Goal: Task Accomplishment & Management: Use online tool/utility

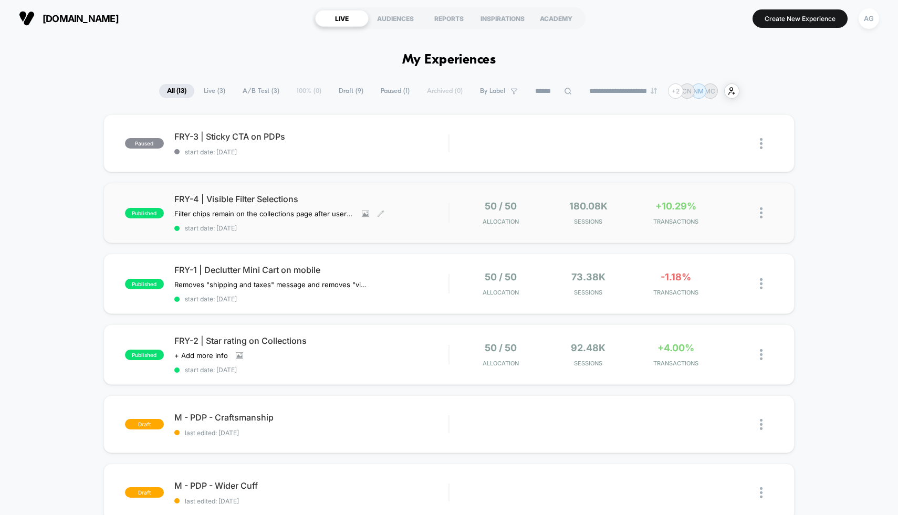
click at [436, 211] on div "FRY-4 | Visible Filter Selections Filter chips remain on the collections page a…" at bounding box center [311, 213] width 275 height 38
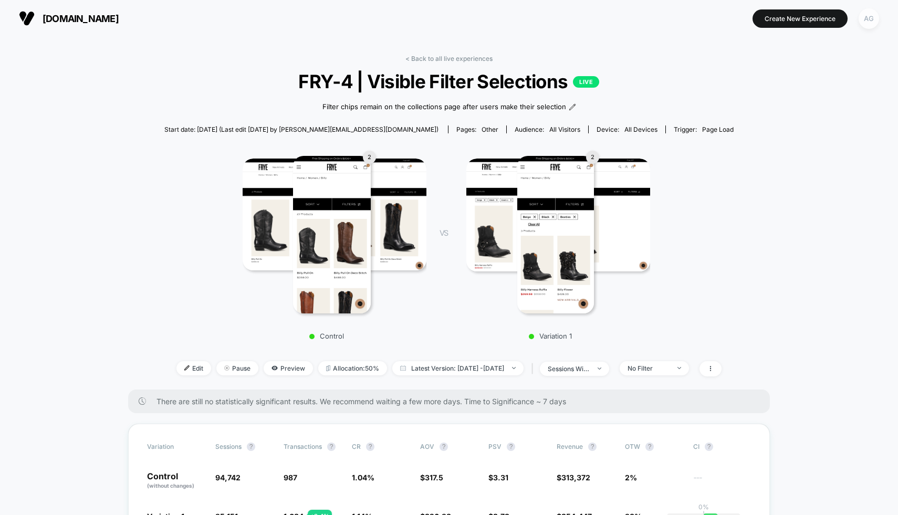
click at [873, 20] on div "AG" at bounding box center [869, 18] width 20 height 20
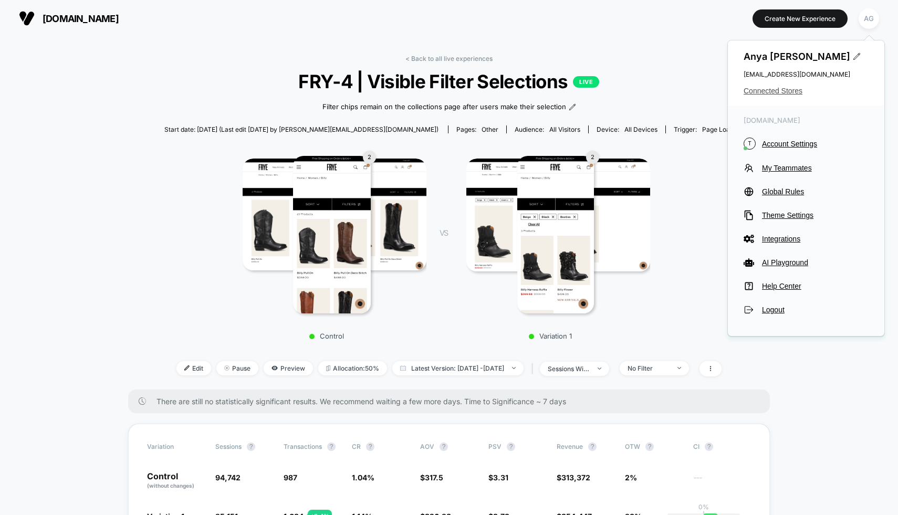
click at [789, 91] on span "Connected Stores" at bounding box center [806, 91] width 125 height 8
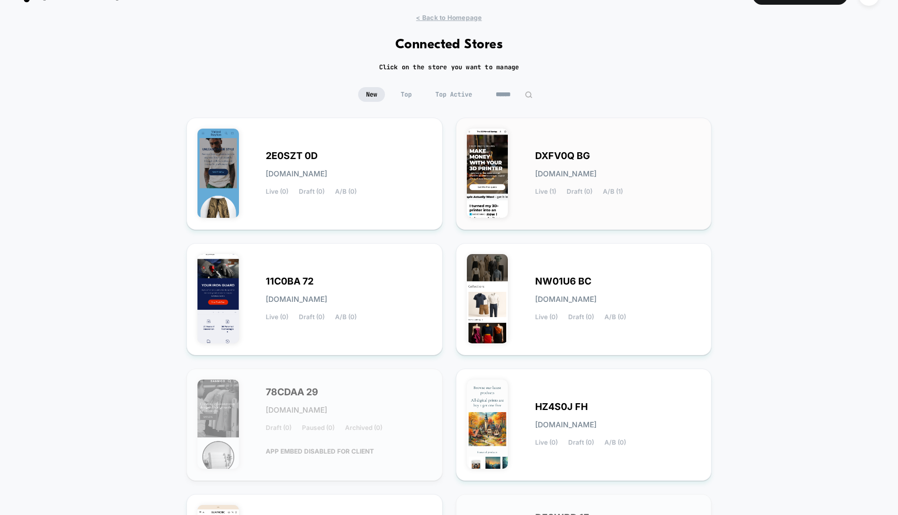
scroll to position [24, 0]
click at [505, 90] on input at bounding box center [514, 94] width 53 height 15
click at [427, 100] on span "Top Active" at bounding box center [453, 94] width 53 height 15
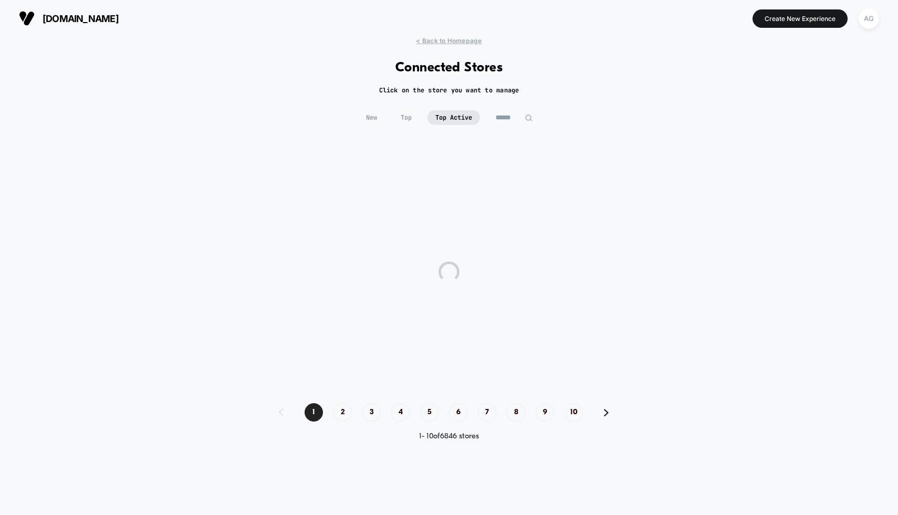
click at [428, 97] on div "< Back to Homepage Connected Stores Click on the store you want to manage New T…" at bounding box center [449, 271] width 898 height 468
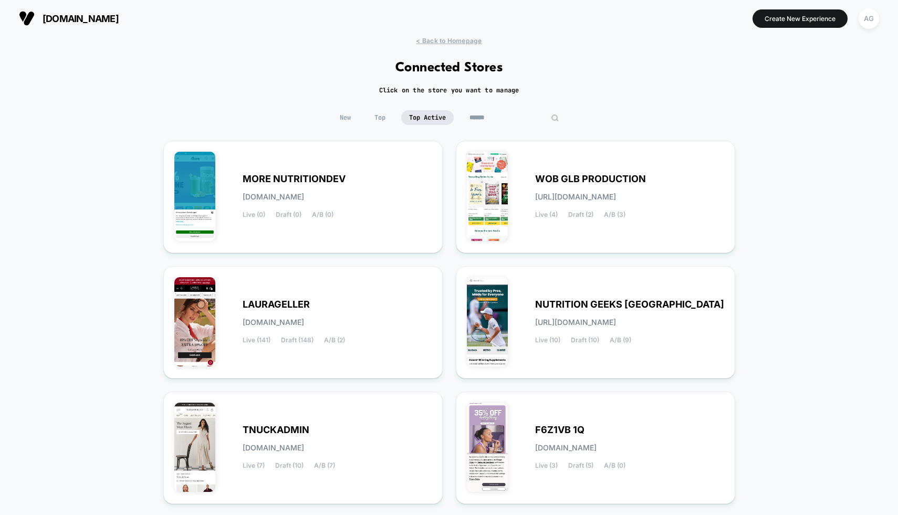
click at [514, 119] on input at bounding box center [514, 117] width 105 height 15
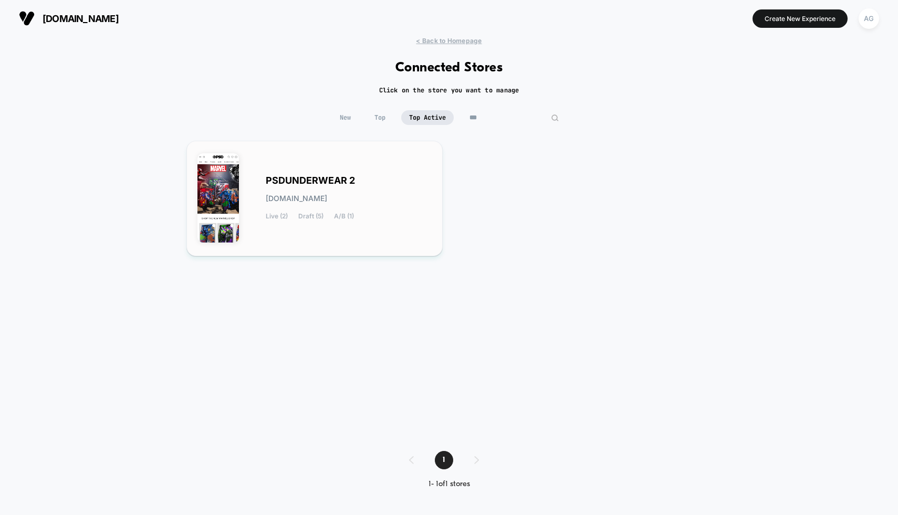
type input "***"
click at [397, 184] on div "PSDUNDERWEAR 2 psdunderwear-2.myshopify.com Live (2) Draft (5) A/B (1)" at bounding box center [349, 198] width 166 height 43
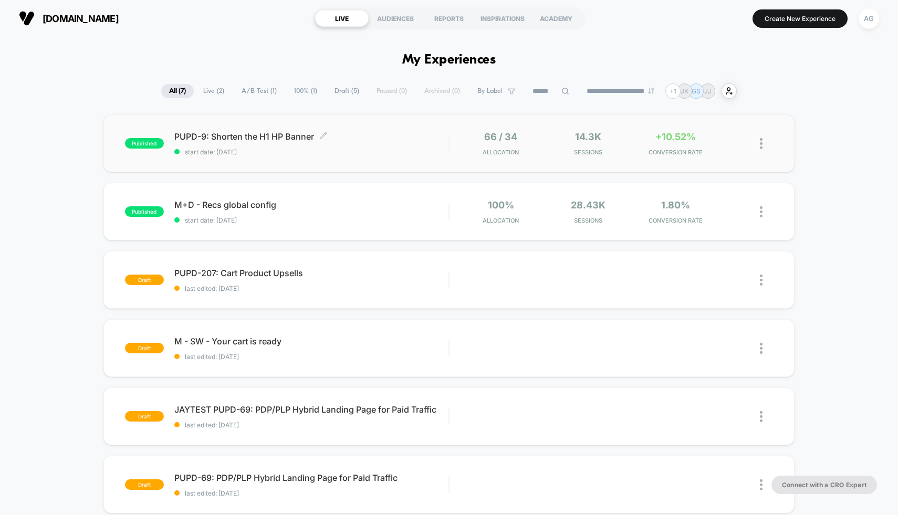
click at [367, 132] on span "PUPD-9: Shorten the H1 HP Banner Click to edit experience details" at bounding box center [311, 136] width 275 height 11
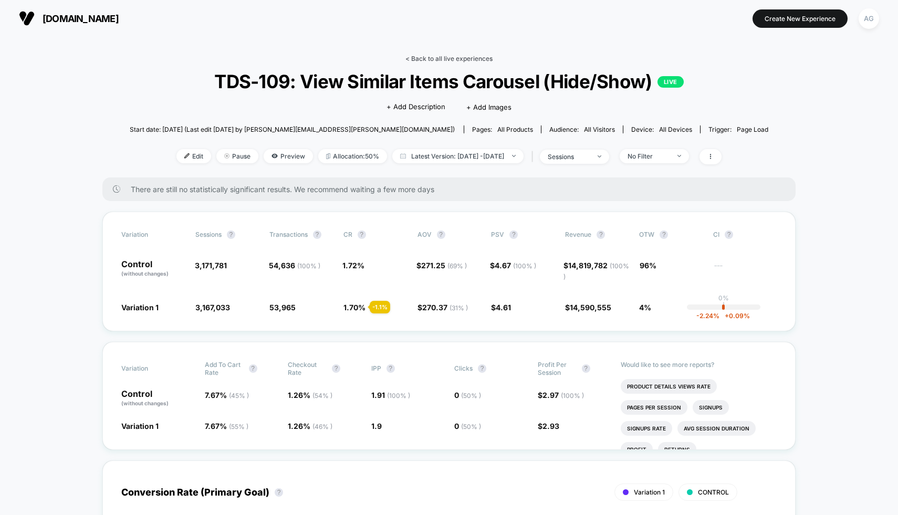
click at [471, 58] on link "< Back to all live experiences" at bounding box center [448, 59] width 87 height 8
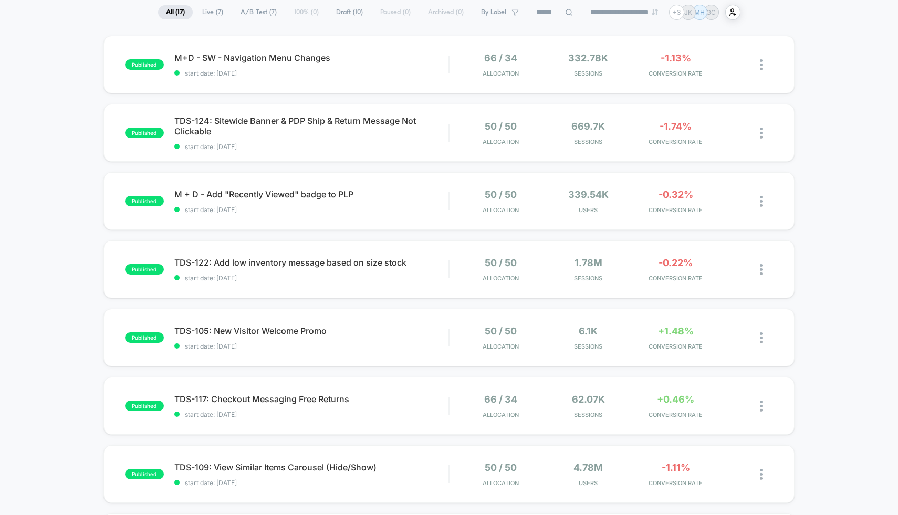
scroll to position [81, 0]
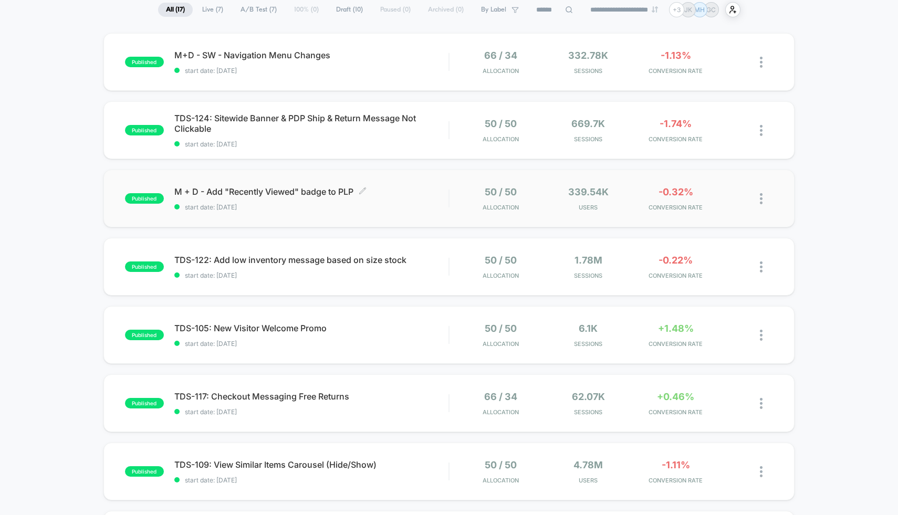
click at [397, 195] on span "M + D - Add "Recently Viewed" badge to PLP Click to edit experience details" at bounding box center [311, 191] width 275 height 11
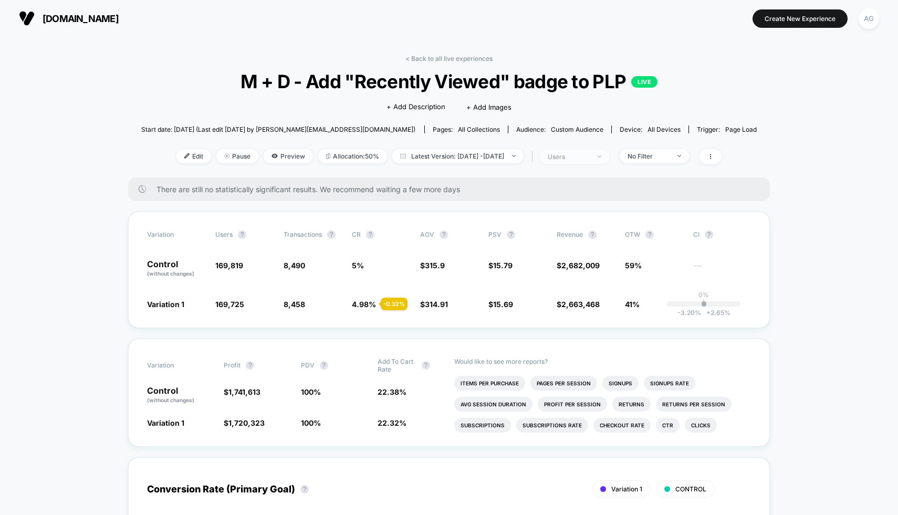
click at [590, 153] on div "users" at bounding box center [569, 157] width 42 height 8
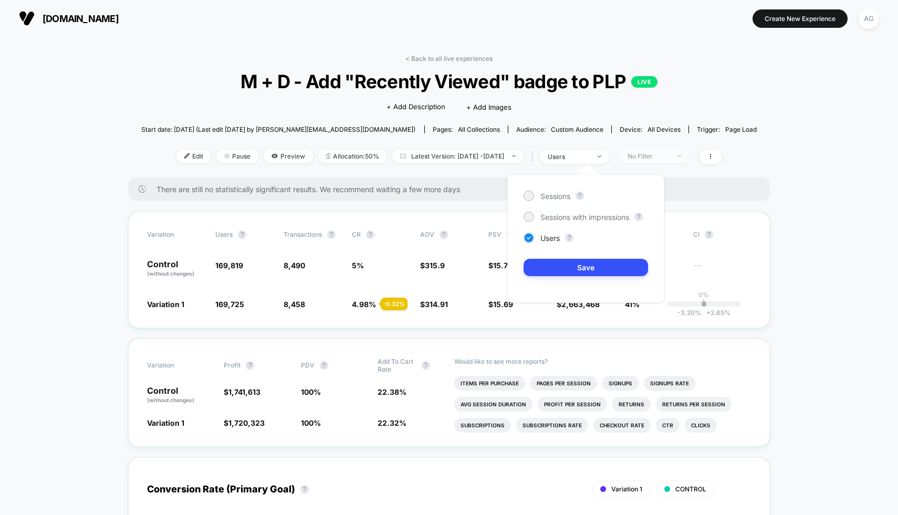
click at [658, 159] on div "No Filter" at bounding box center [648, 156] width 42 height 8
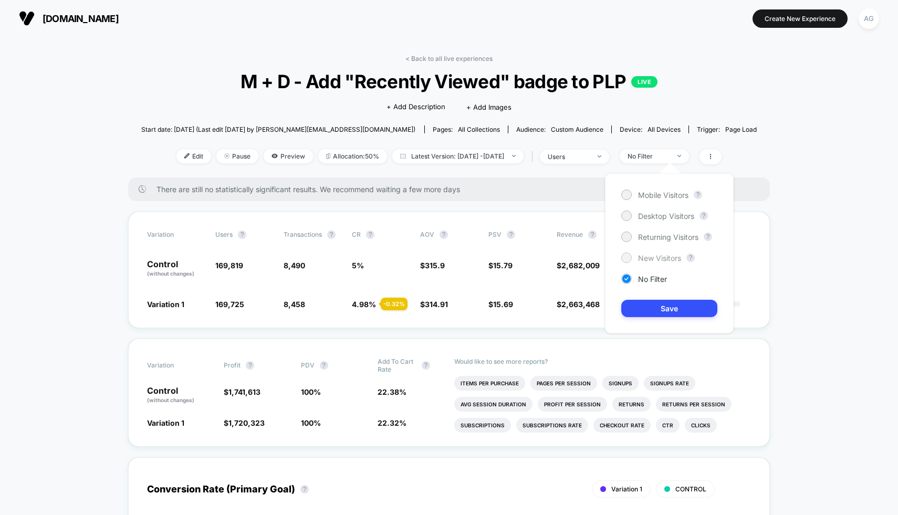
click at [672, 256] on span "New Visitors" at bounding box center [659, 258] width 43 height 9
click at [668, 312] on button "Save" at bounding box center [669, 308] width 96 height 17
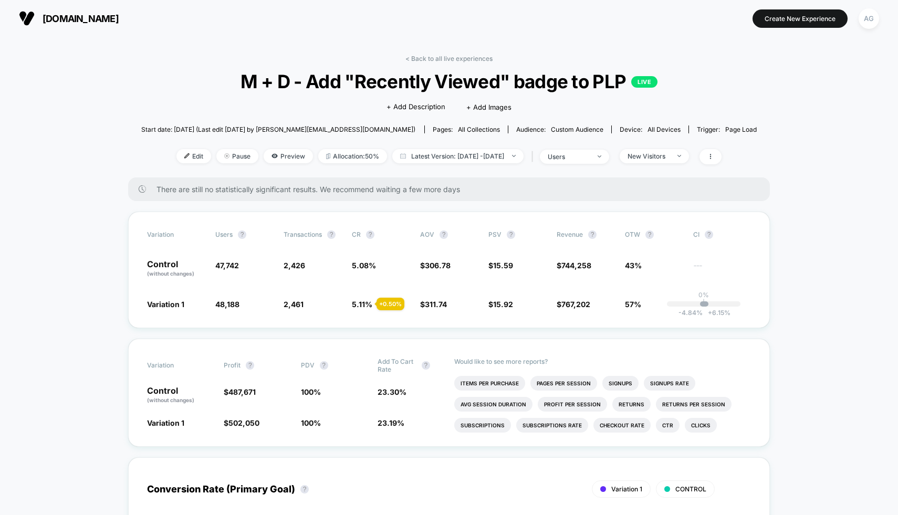
click at [666, 164] on div "< Back to all live experiences M + D - Add "Recently Viewed" badge to PLP LIVE …" at bounding box center [449, 116] width 616 height 123
click at [666, 160] on span "New Visitors" at bounding box center [654, 156] width 69 height 14
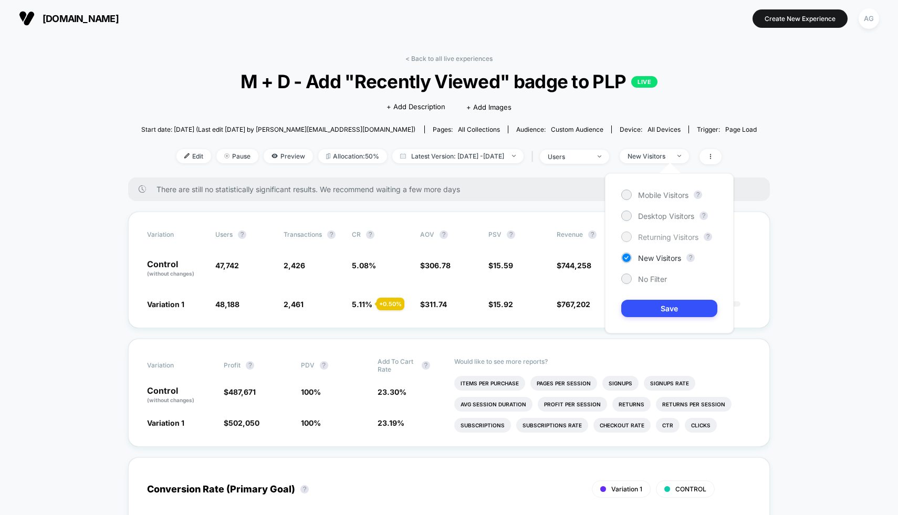
click at [653, 237] on span "Returning Visitors" at bounding box center [668, 237] width 60 height 9
click at [660, 306] on button "Save" at bounding box center [669, 308] width 96 height 17
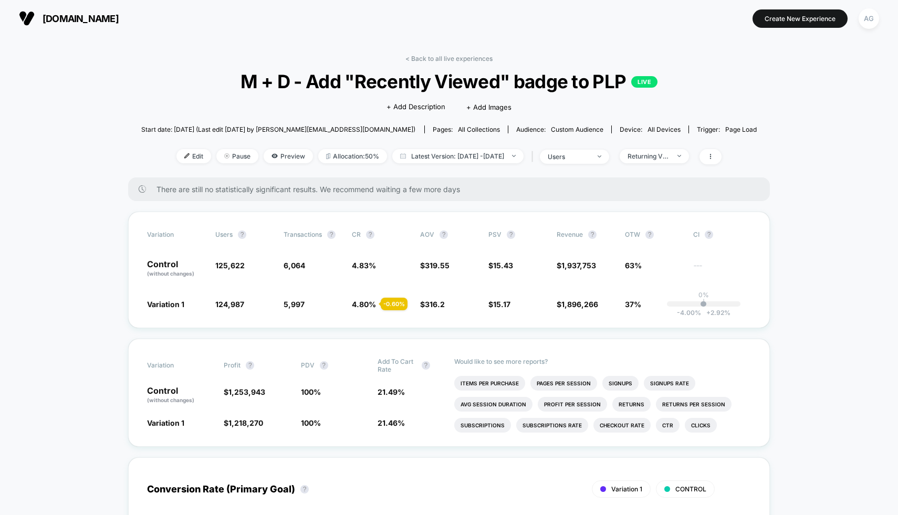
click at [658, 144] on div "< Back to all live experiences M + D - Add "Recently Viewed" badge to PLP LIVE …" at bounding box center [449, 116] width 616 height 123
click at [658, 150] on span "Returning Visitors" at bounding box center [654, 156] width 69 height 14
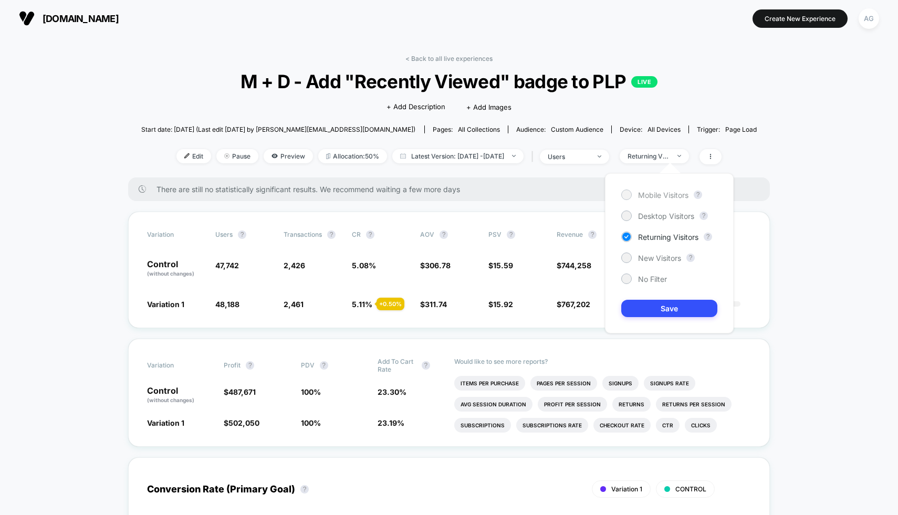
click at [651, 197] on span "Mobile Visitors" at bounding box center [663, 195] width 50 height 9
click at [651, 302] on button "Save" at bounding box center [669, 308] width 96 height 17
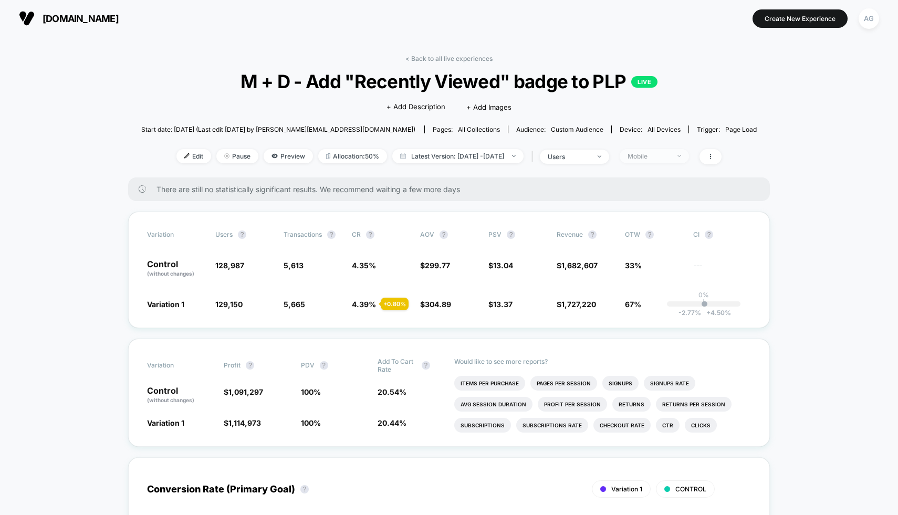
click at [665, 153] on div "Mobile" at bounding box center [648, 156] width 42 height 8
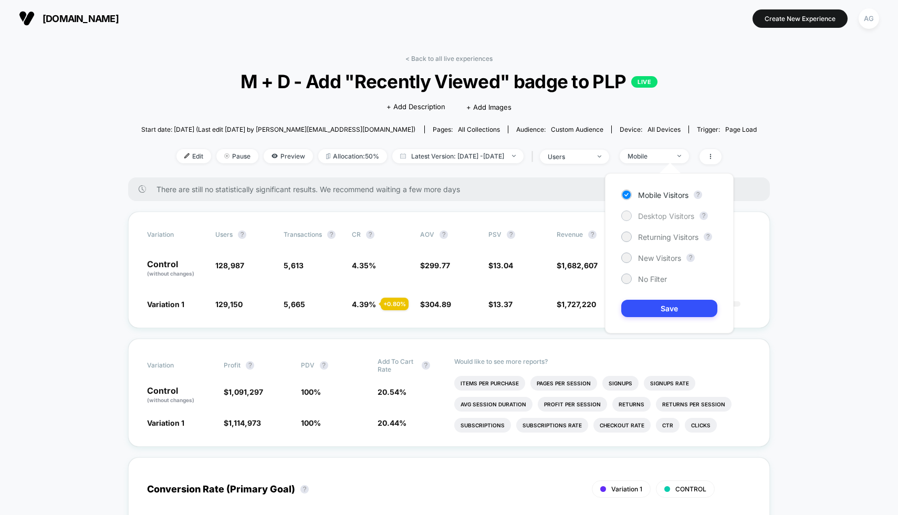
click at [662, 215] on span "Desktop Visitors" at bounding box center [666, 216] width 56 height 9
click at [660, 310] on button "Save" at bounding box center [669, 308] width 96 height 17
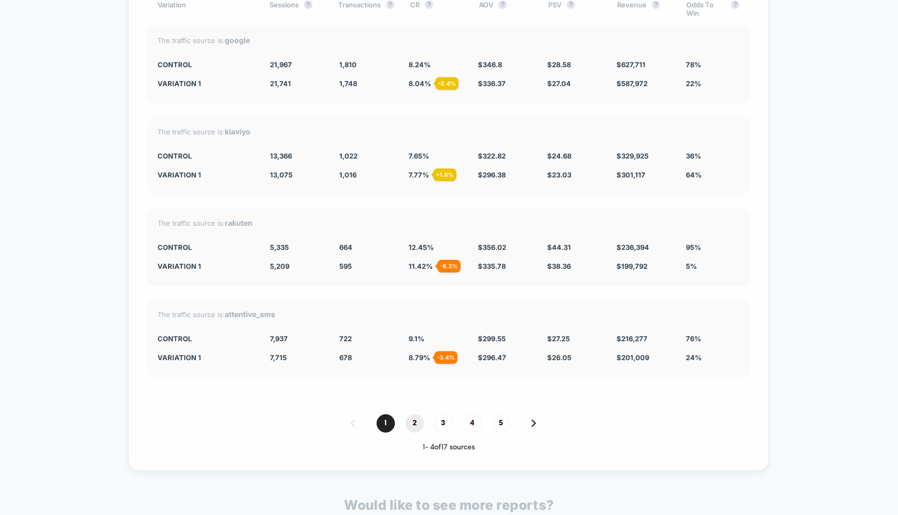
scroll to position [2224, 0]
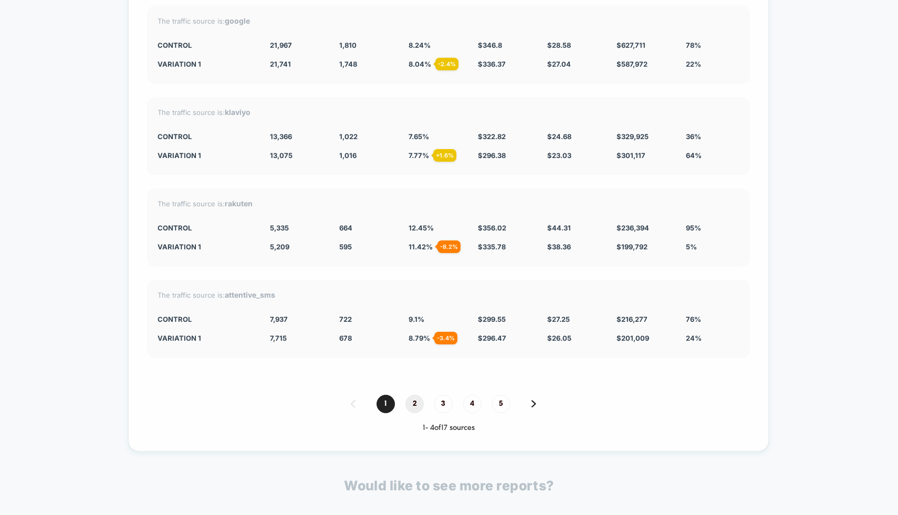
click at [419, 401] on span "2" at bounding box center [414, 404] width 18 height 18
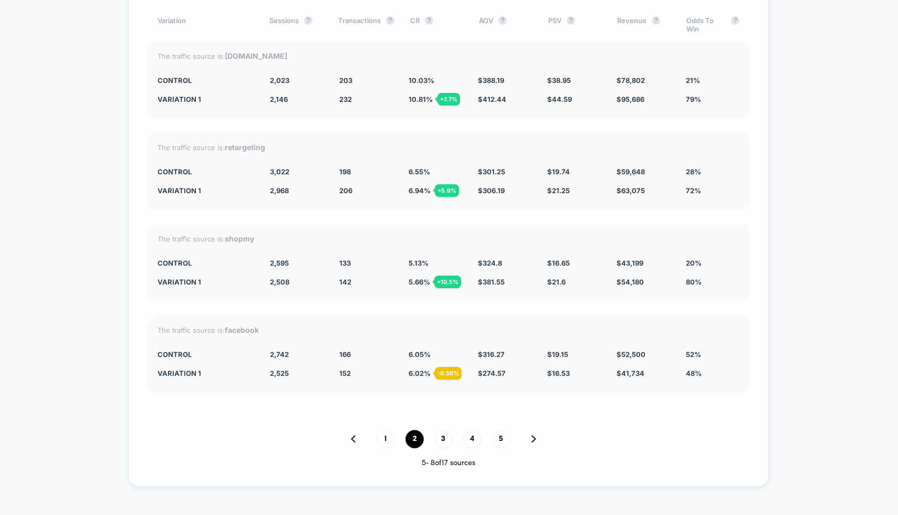
scroll to position [2189, 0]
click at [435, 436] on span "3" at bounding box center [443, 440] width 18 height 18
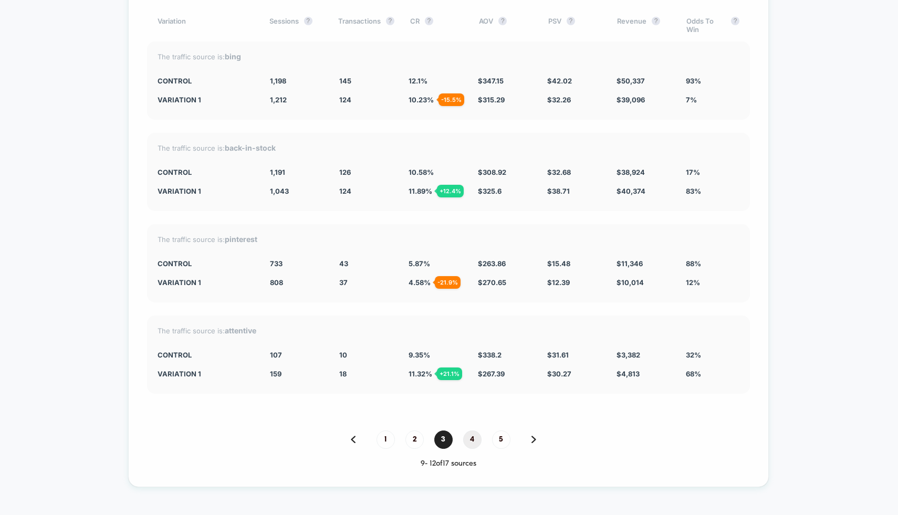
click at [468, 436] on span "4" at bounding box center [472, 440] width 18 height 18
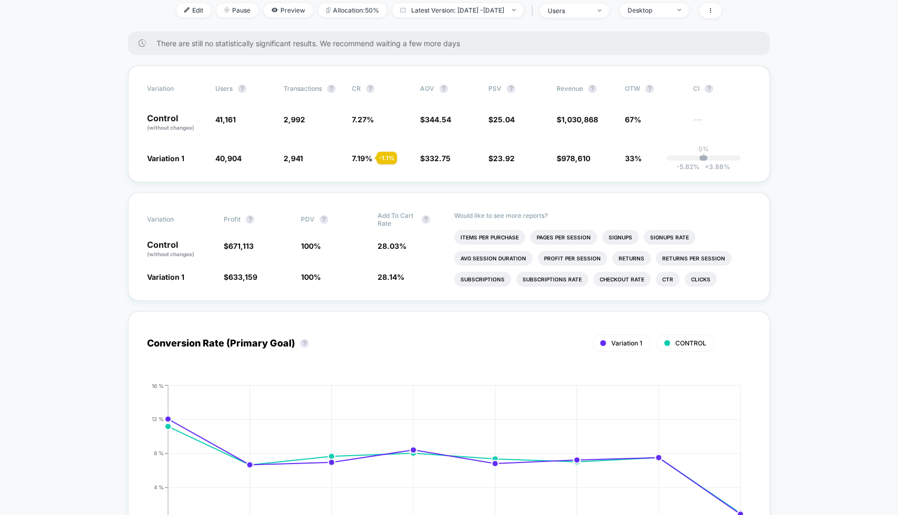
scroll to position [0, 0]
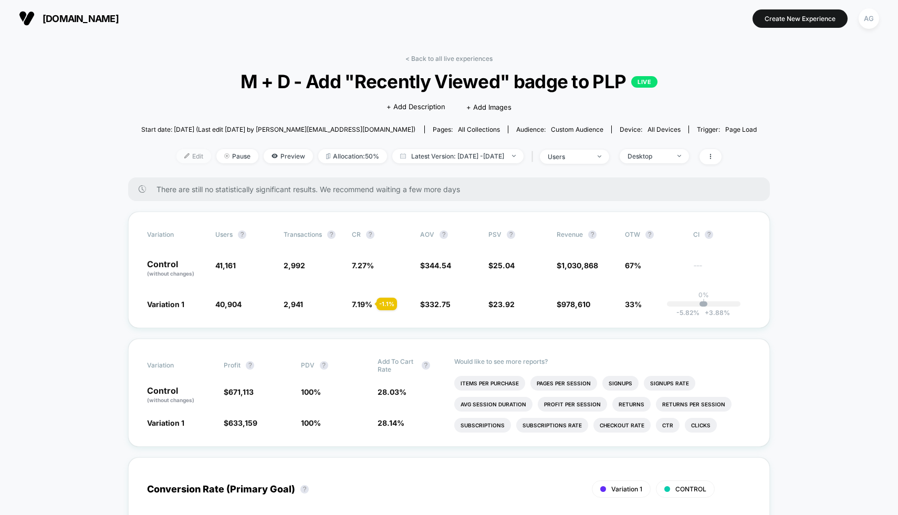
click at [177, 155] on span "Edit" at bounding box center [193, 156] width 35 height 14
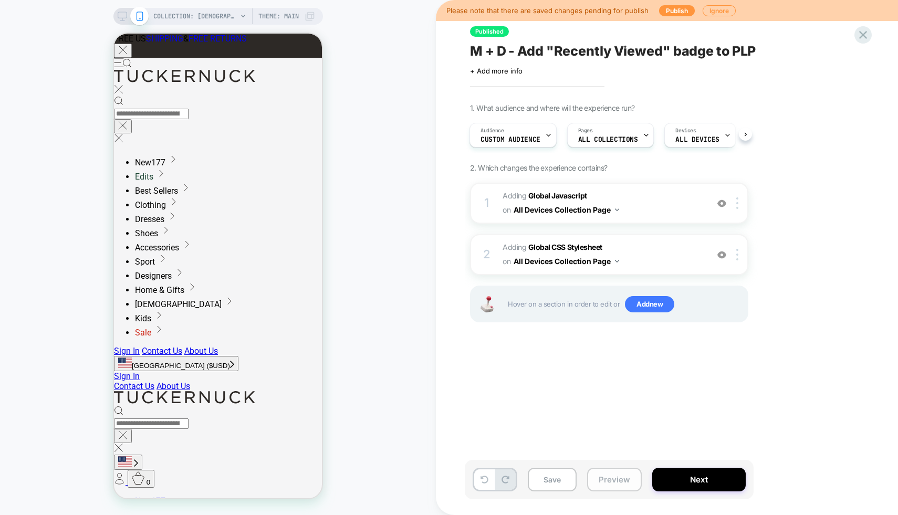
click at [611, 485] on button "Preview" at bounding box center [614, 480] width 55 height 24
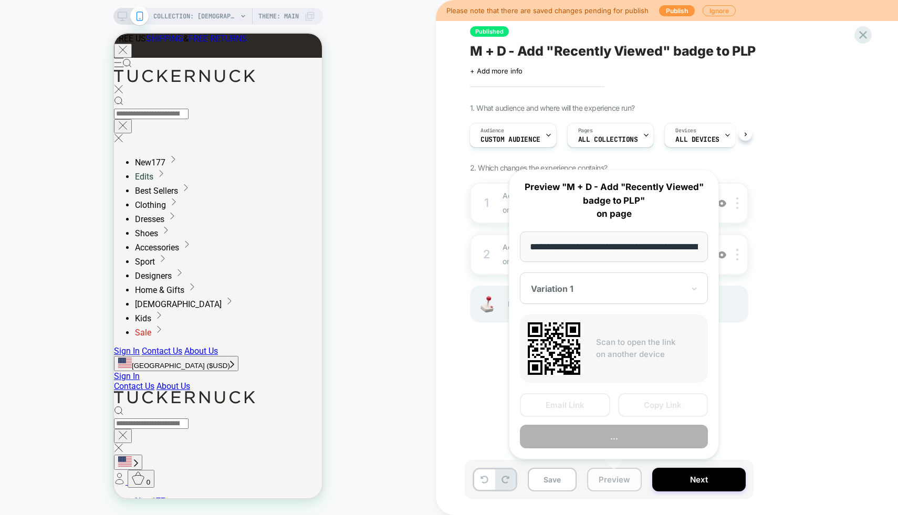
scroll to position [0, 86]
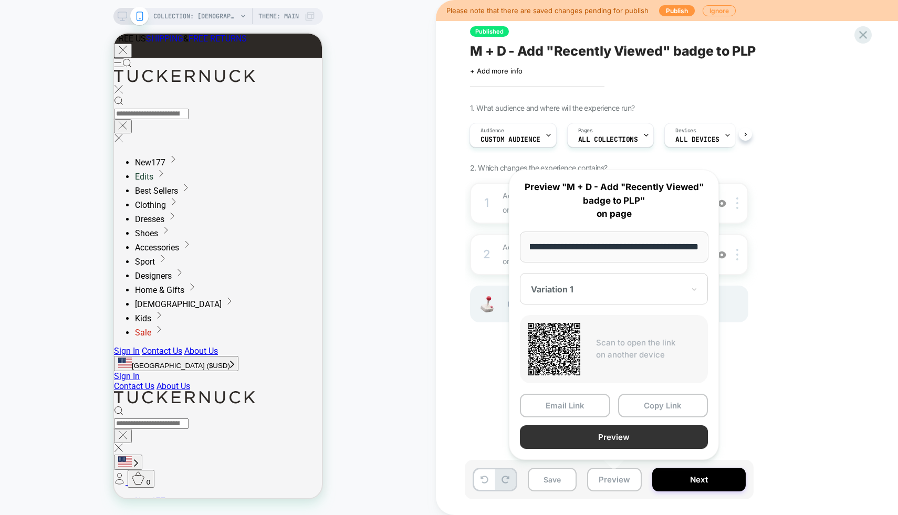
click at [602, 431] on button "Preview" at bounding box center [614, 437] width 188 height 24
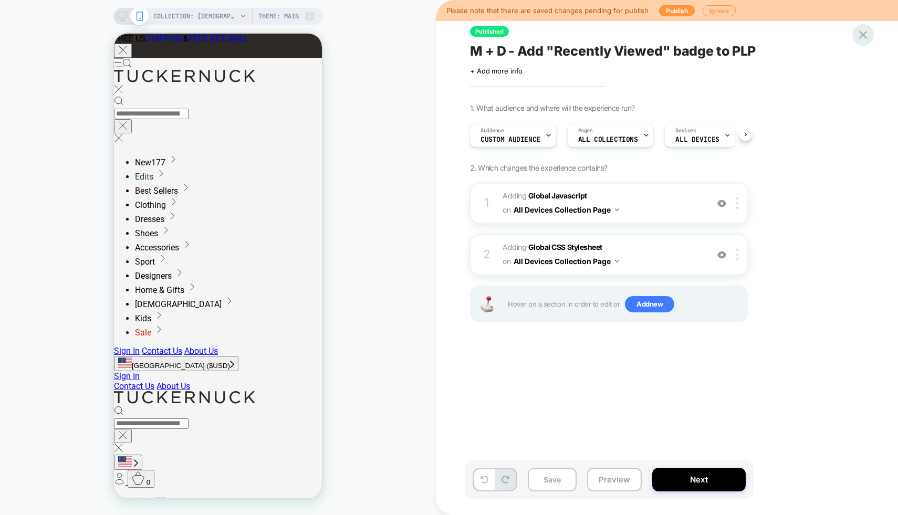
click at [864, 38] on icon at bounding box center [863, 35] width 14 height 14
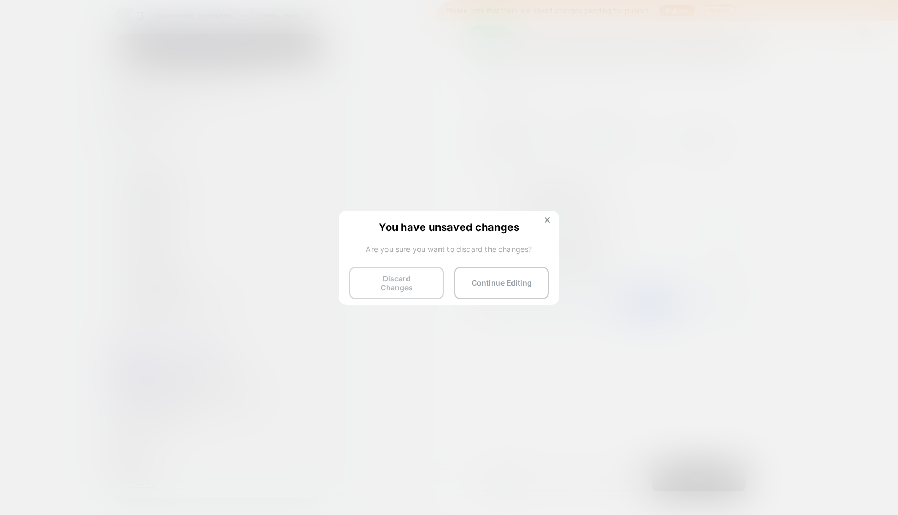
click at [401, 276] on button "Discard Changes" at bounding box center [396, 283] width 95 height 33
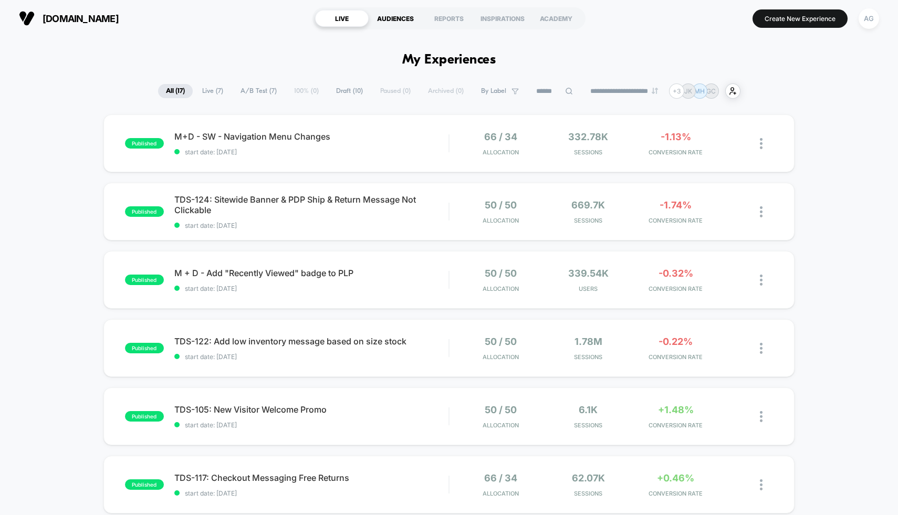
click at [375, 12] on div "AUDIENCES" at bounding box center [396, 18] width 54 height 17
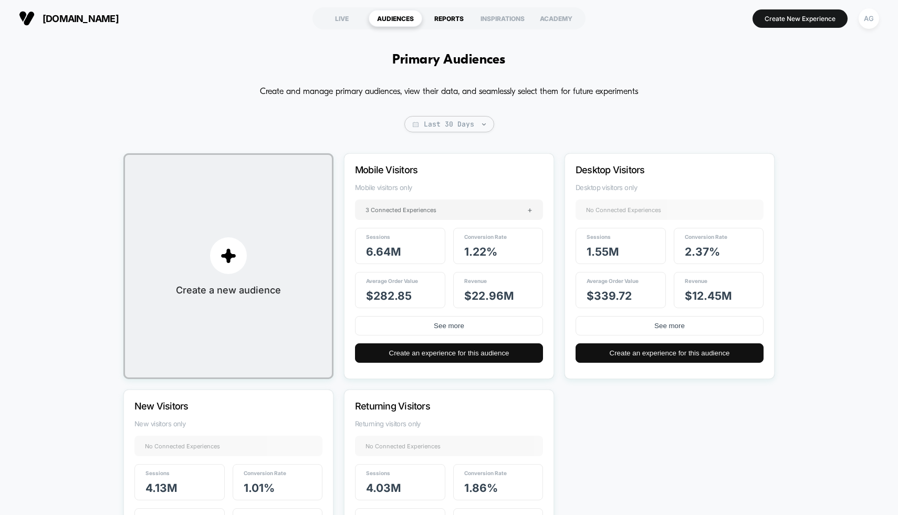
click at [436, 24] on div "REPORTS" at bounding box center [449, 18] width 54 height 17
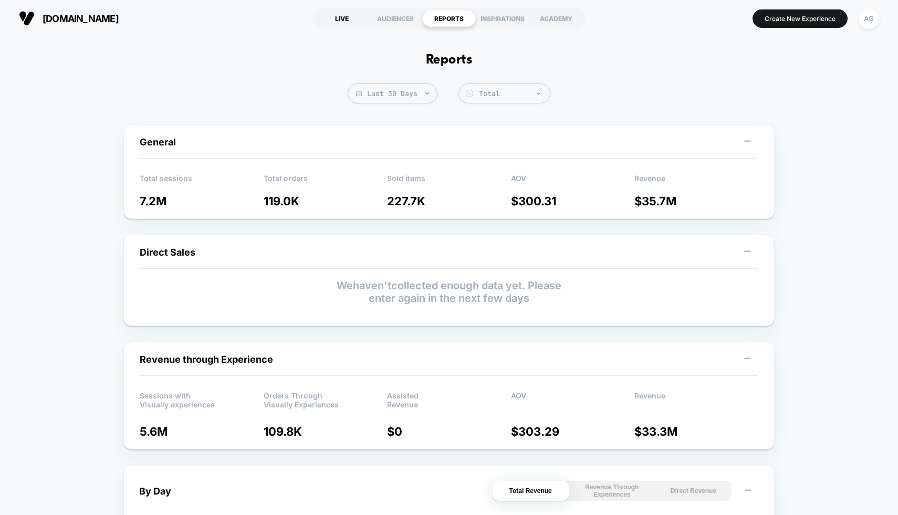
click at [341, 17] on div "LIVE" at bounding box center [342, 18] width 54 height 17
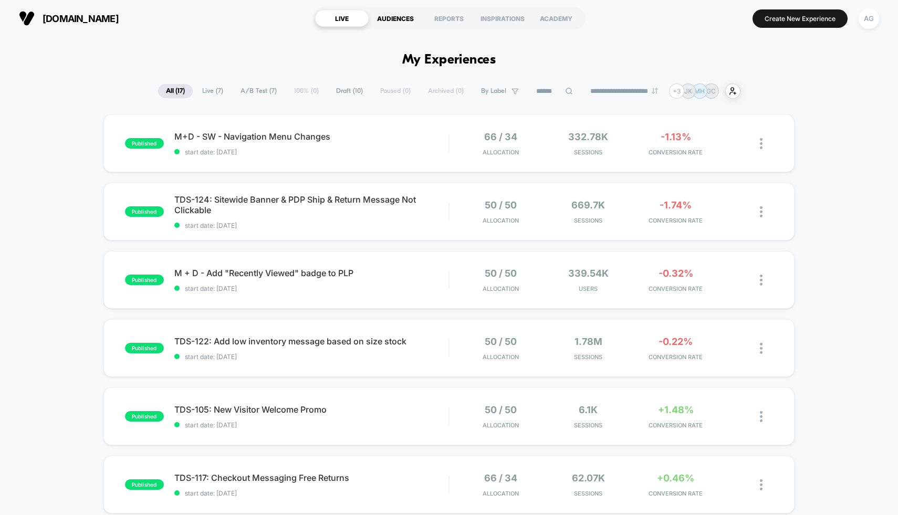
click at [401, 20] on div "AUDIENCES" at bounding box center [396, 18] width 54 height 17
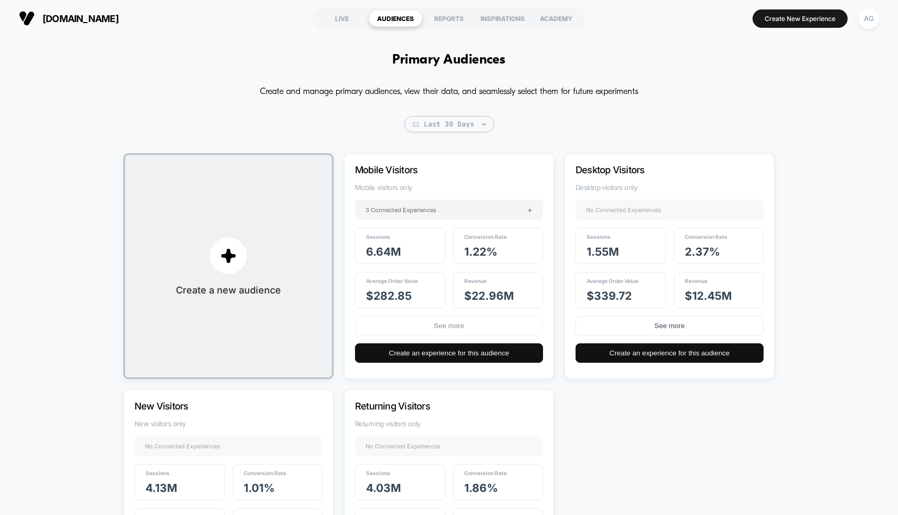
click at [456, 326] on button "See more" at bounding box center [449, 325] width 188 height 19
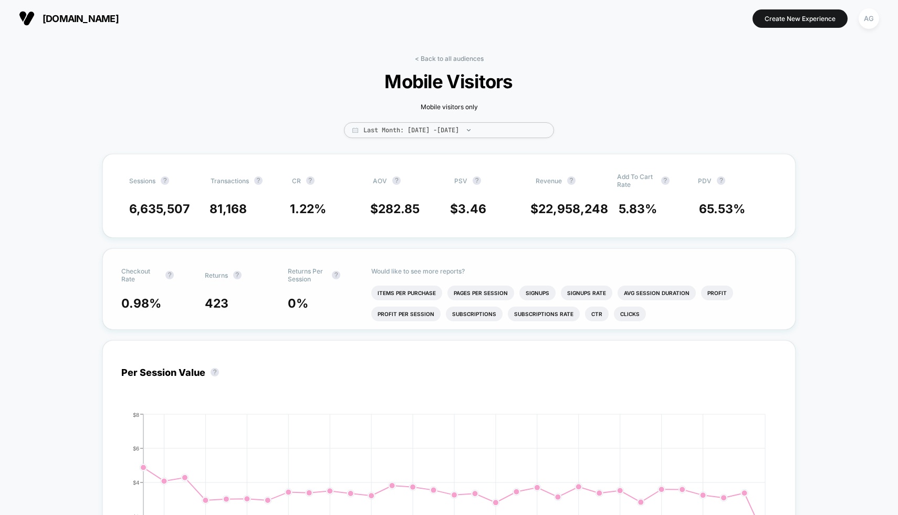
click at [411, 281] on div "Would like to see more reports? Items Per Purchase Pages Per Session Signups Si…" at bounding box center [574, 289] width 406 height 80
click at [411, 288] on li "Items Per Purchase" at bounding box center [406, 293] width 71 height 15
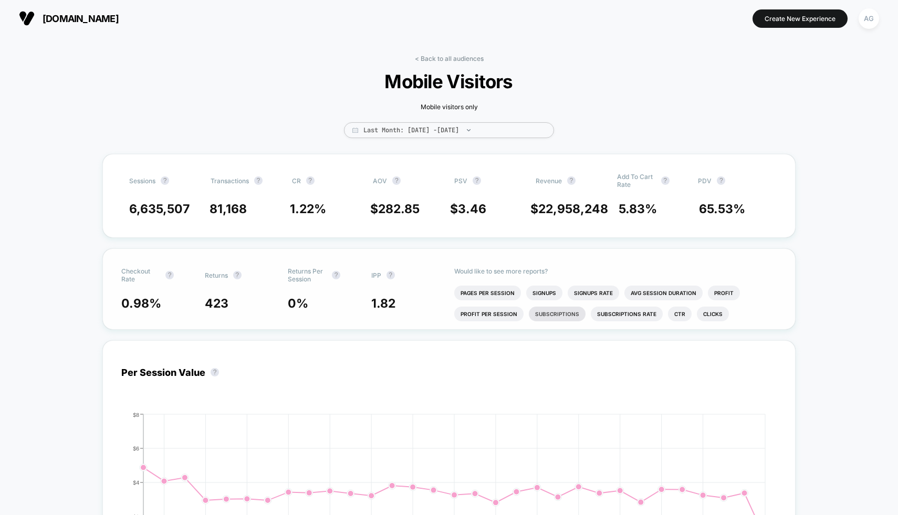
scroll to position [3, 0]
click at [710, 291] on li "Profit" at bounding box center [724, 290] width 32 height 15
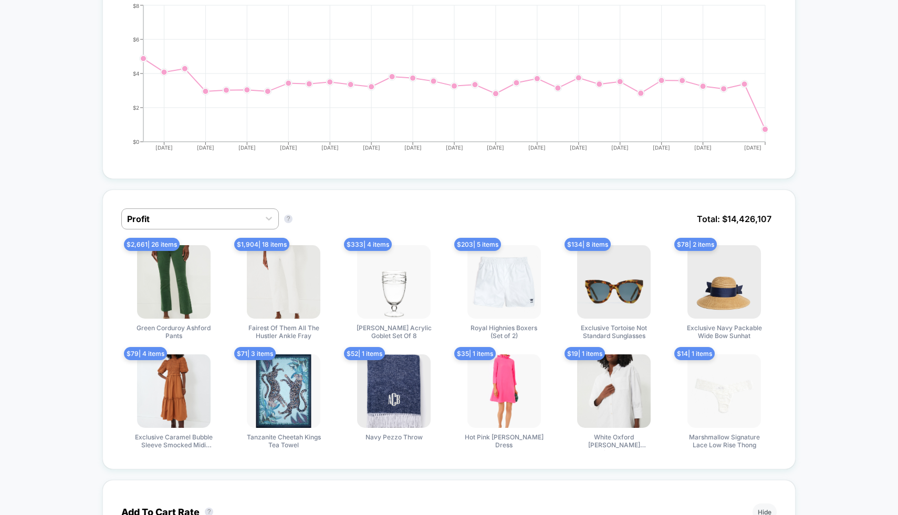
scroll to position [391, 0]
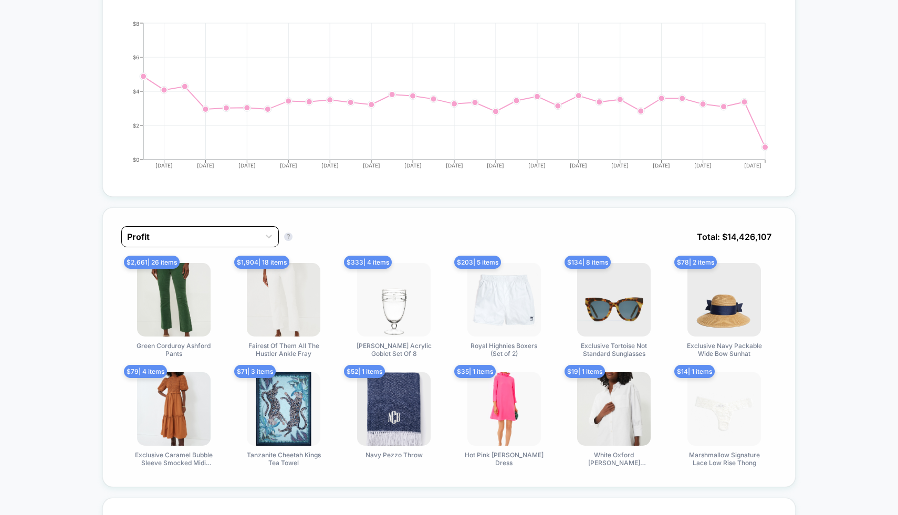
click at [246, 231] on div at bounding box center [190, 237] width 127 height 13
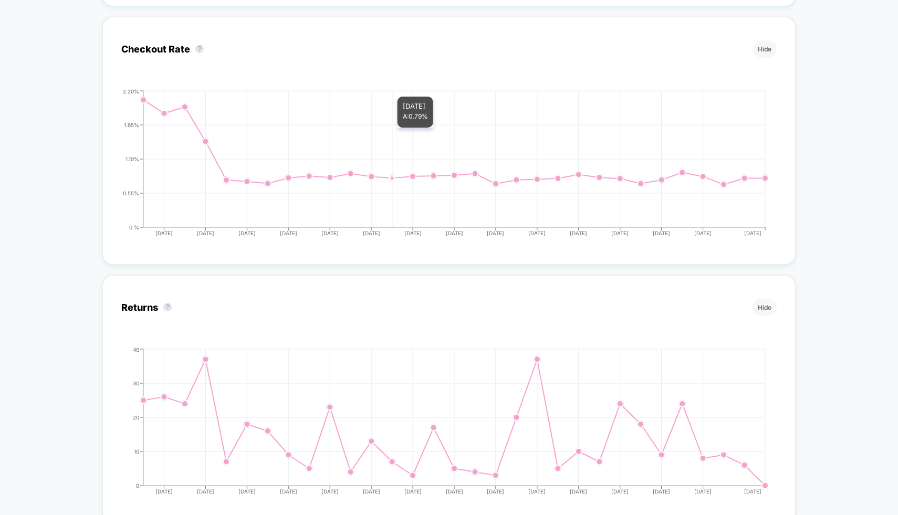
scroll to position [0, 0]
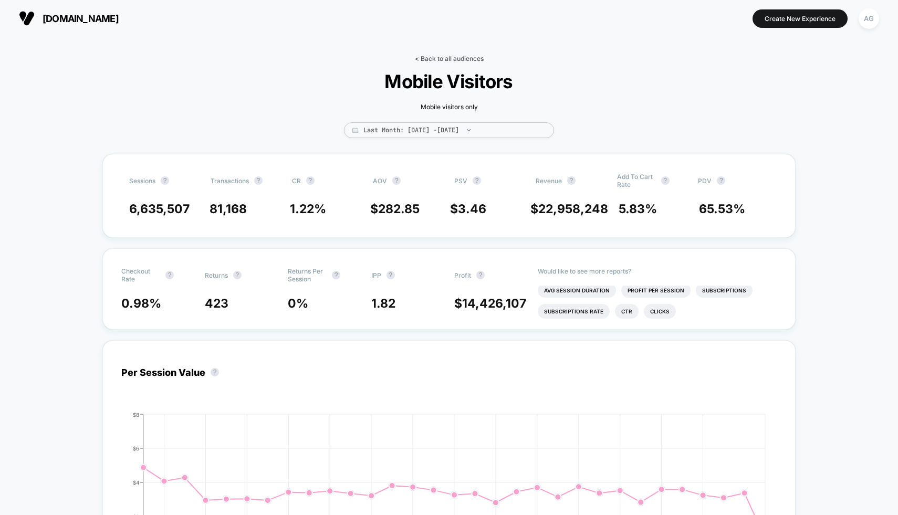
click at [421, 59] on link "< Back to all audiences" at bounding box center [449, 59] width 69 height 8
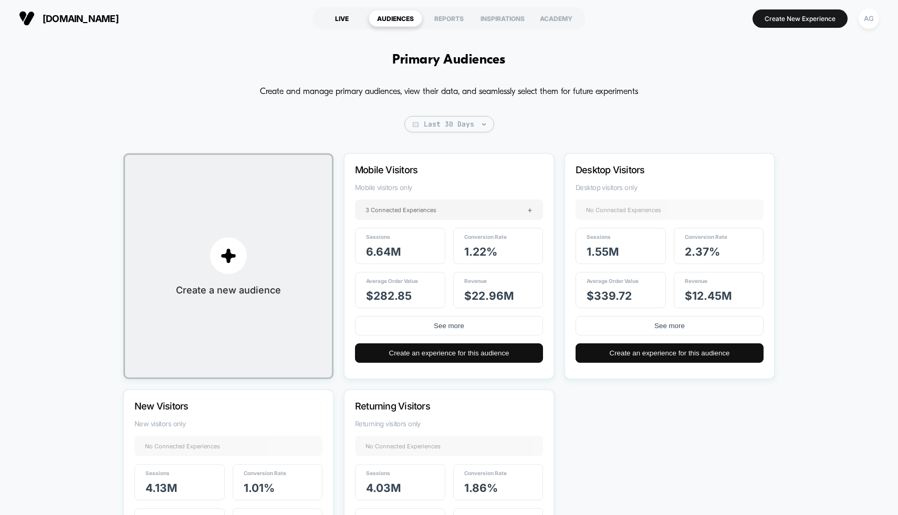
click at [351, 13] on div "LIVE" at bounding box center [342, 18] width 54 height 17
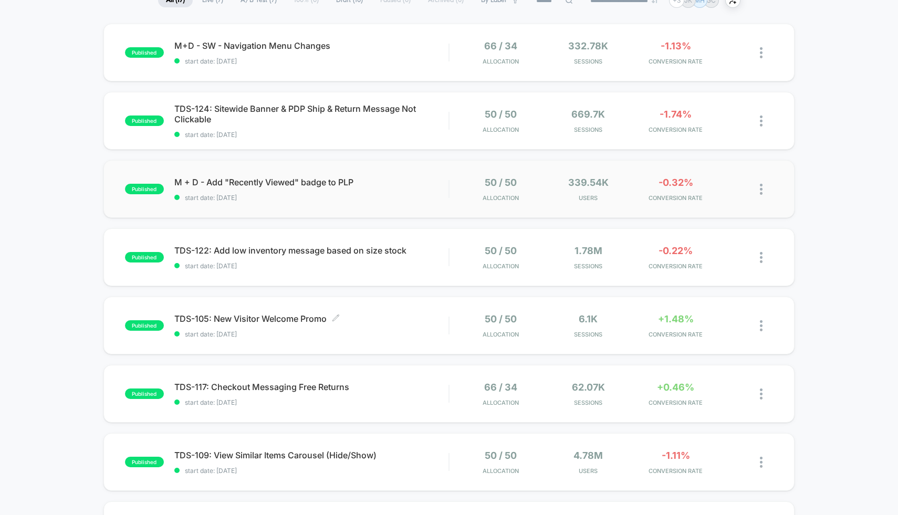
scroll to position [78, 0]
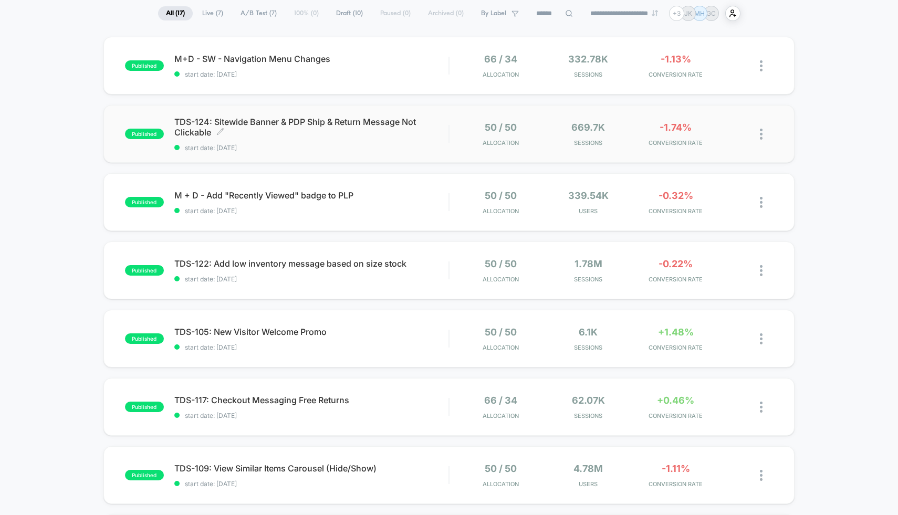
click at [393, 138] on div "TDS-124: Sitewide Banner & PDP Ship & Return Message Not Clickable Click to edi…" at bounding box center [311, 134] width 275 height 35
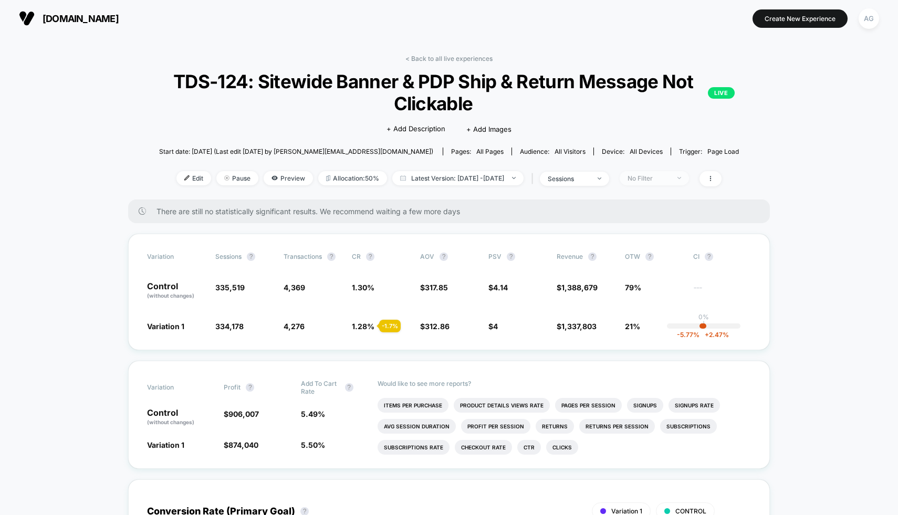
click at [689, 177] on span "No Filter" at bounding box center [654, 178] width 69 height 14
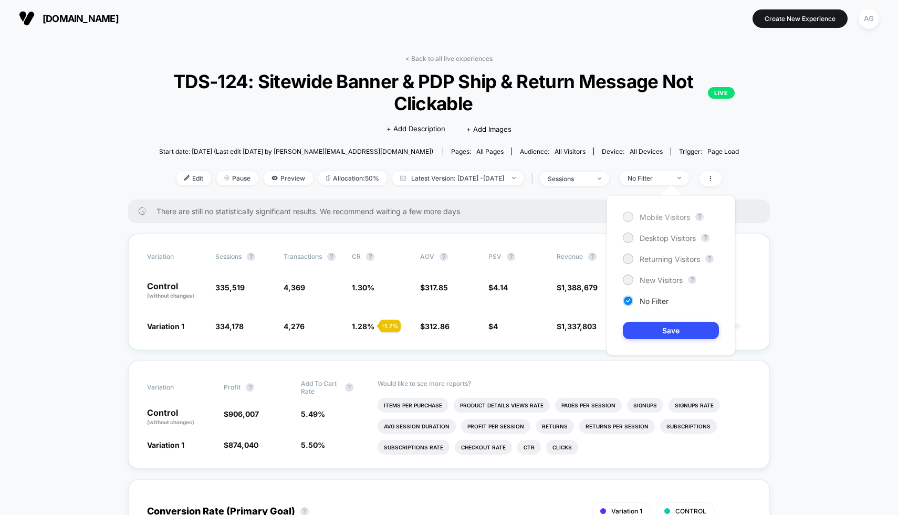
click at [646, 216] on span "Mobile Visitors" at bounding box center [665, 217] width 50 height 9
click at [628, 339] on div "Mobile Visitors ? Desktop Visitors ? Returning Visitors ? New Visitors ? No Fil…" at bounding box center [670, 275] width 129 height 160
click at [632, 336] on button "Save" at bounding box center [671, 330] width 96 height 17
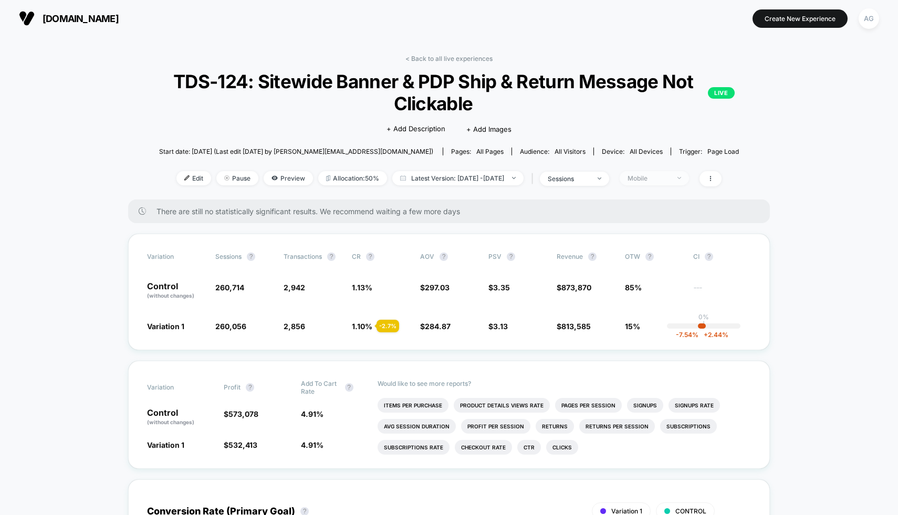
click at [689, 180] on span "Mobile" at bounding box center [654, 178] width 69 height 14
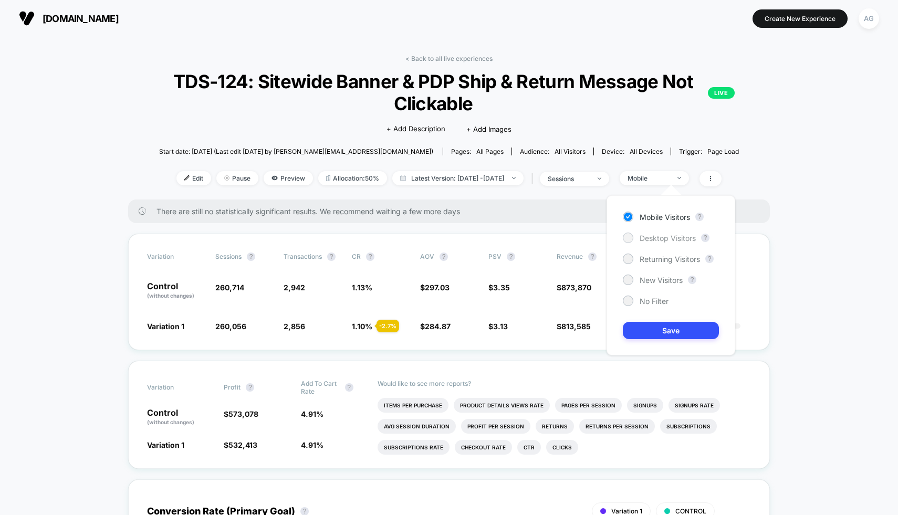
click at [656, 234] on span "Desktop Visitors" at bounding box center [668, 238] width 56 height 9
click at [657, 332] on button "Save" at bounding box center [671, 330] width 96 height 17
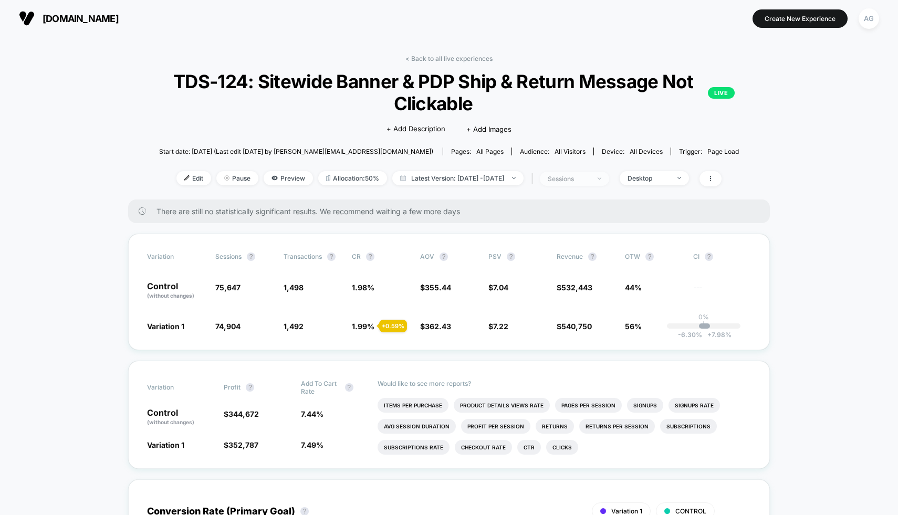
click at [609, 183] on span "sessions" at bounding box center [574, 179] width 69 height 14
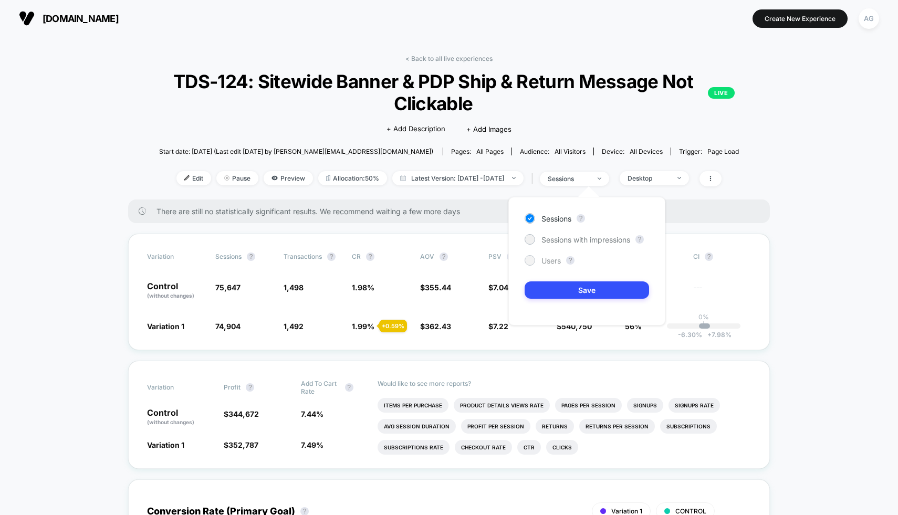
click at [543, 258] on span "Users" at bounding box center [550, 260] width 19 height 9
click at [541, 290] on button "Save" at bounding box center [587, 289] width 124 height 17
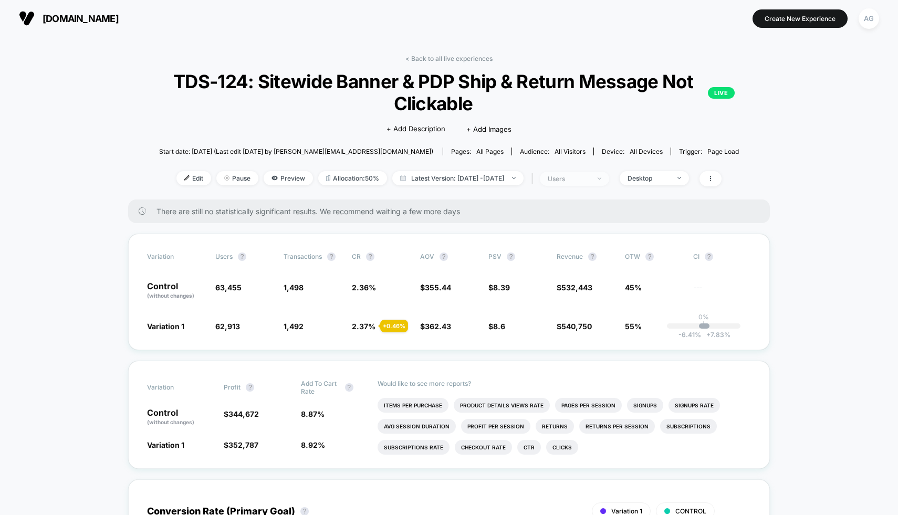
click at [590, 176] on div "users" at bounding box center [569, 179] width 42 height 8
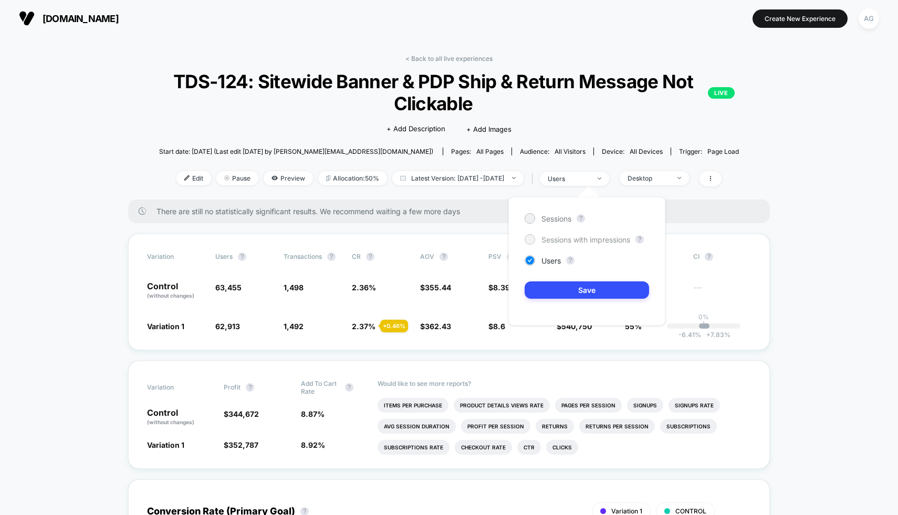
click at [540, 242] on div "Sessions with impressions" at bounding box center [578, 239] width 106 height 11
click at [533, 291] on button "Save" at bounding box center [587, 289] width 124 height 17
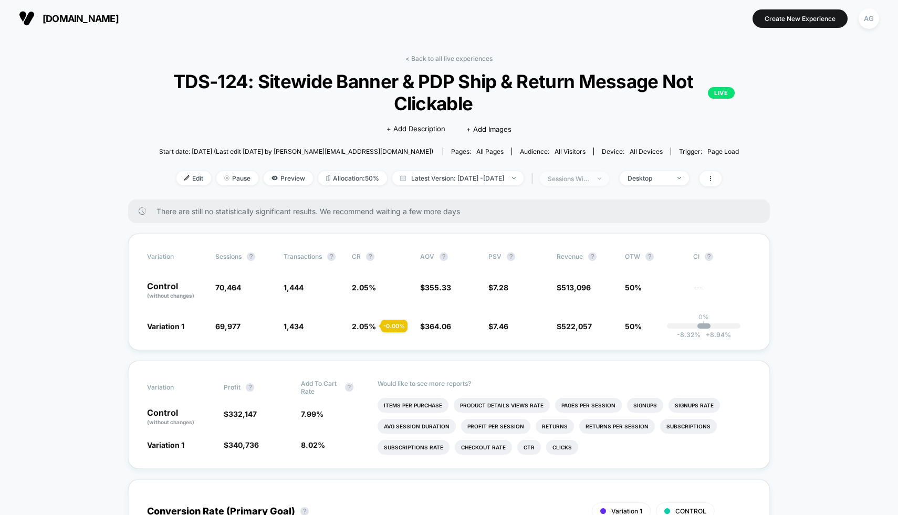
click at [590, 176] on div "sessions with impression" at bounding box center [569, 179] width 42 height 8
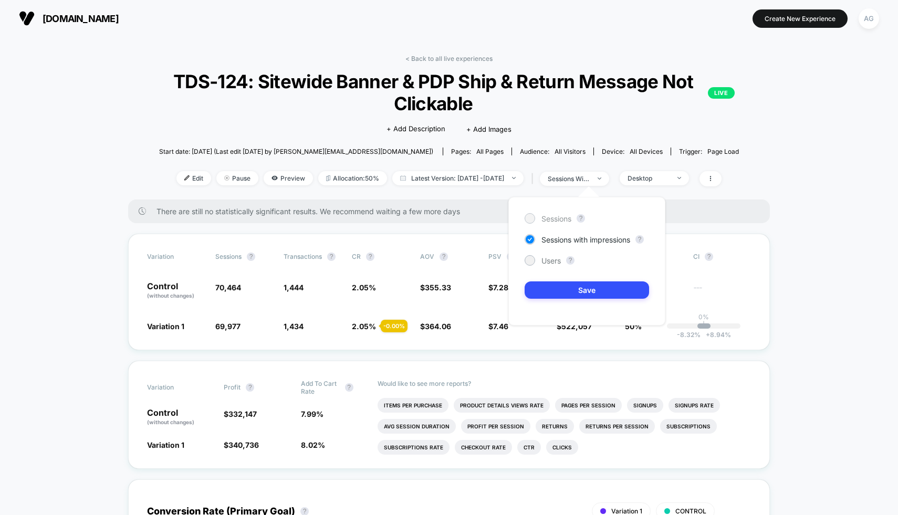
click at [566, 220] on span "Sessions" at bounding box center [556, 218] width 30 height 9
click at [565, 292] on button "Save" at bounding box center [587, 289] width 124 height 17
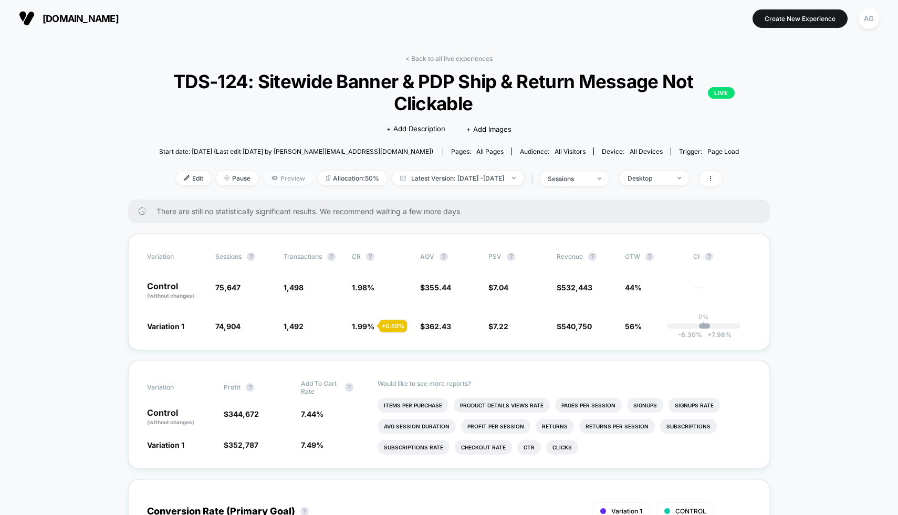
click at [268, 176] on span "Preview" at bounding box center [288, 178] width 49 height 14
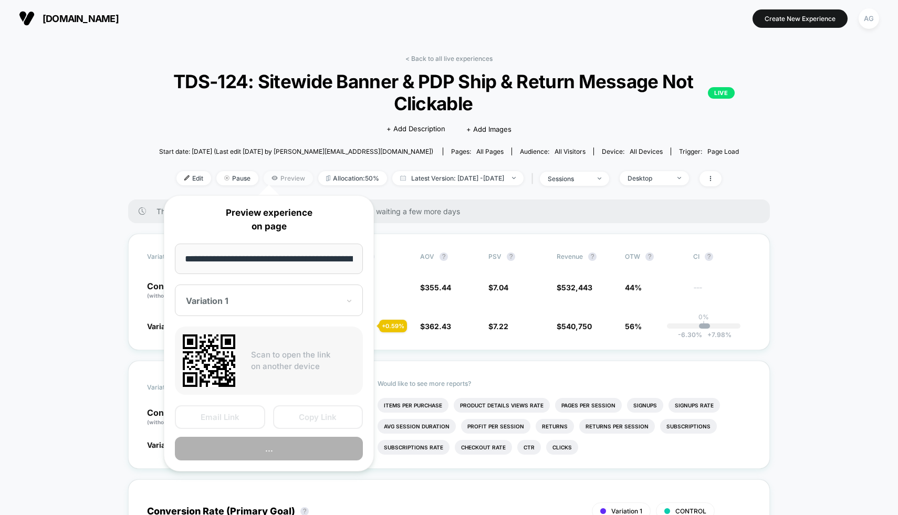
scroll to position [0, 100]
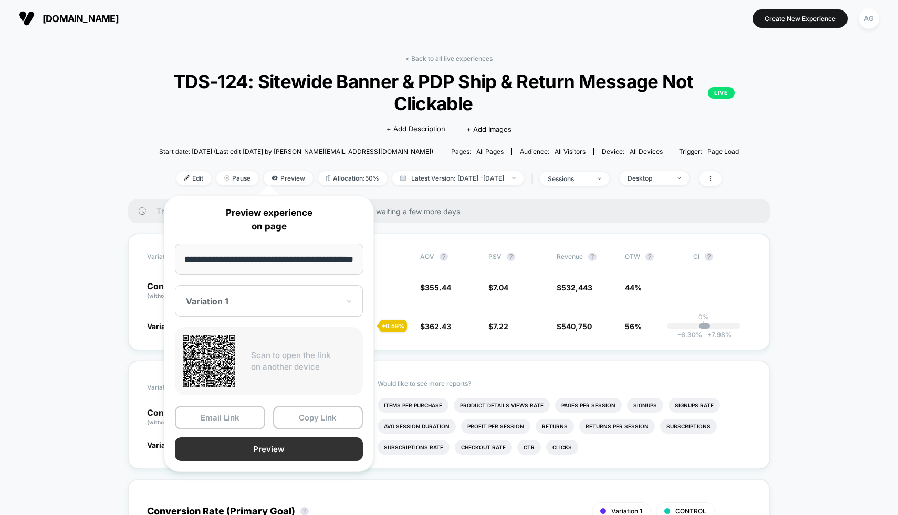
click at [278, 437] on button "Preview" at bounding box center [269, 449] width 188 height 24
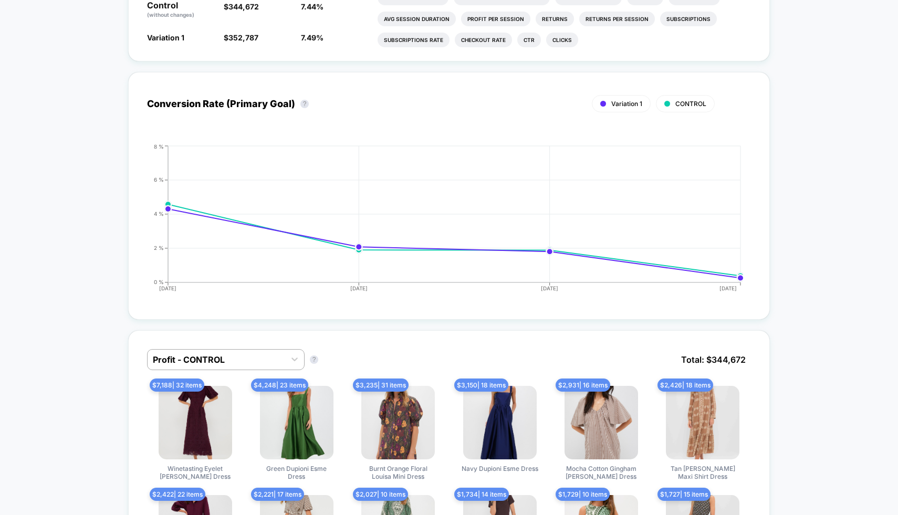
scroll to position [152, 0]
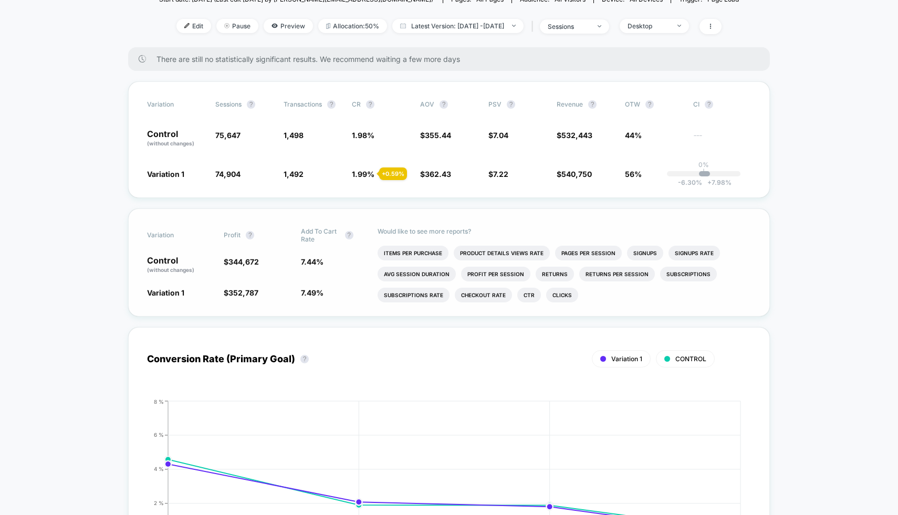
click at [581, 239] on div "Would like to see more reports? Items Per Purchase Product Details Views Rate P…" at bounding box center [564, 262] width 373 height 107
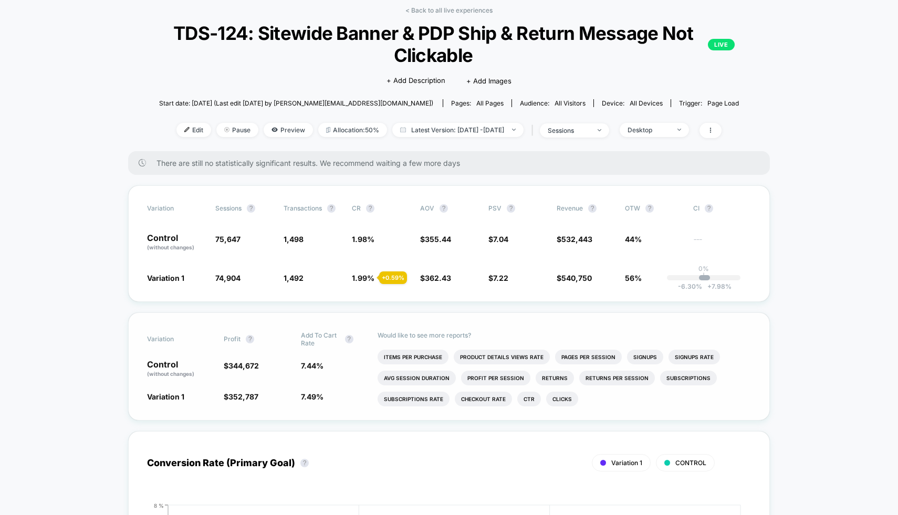
scroll to position [0, 0]
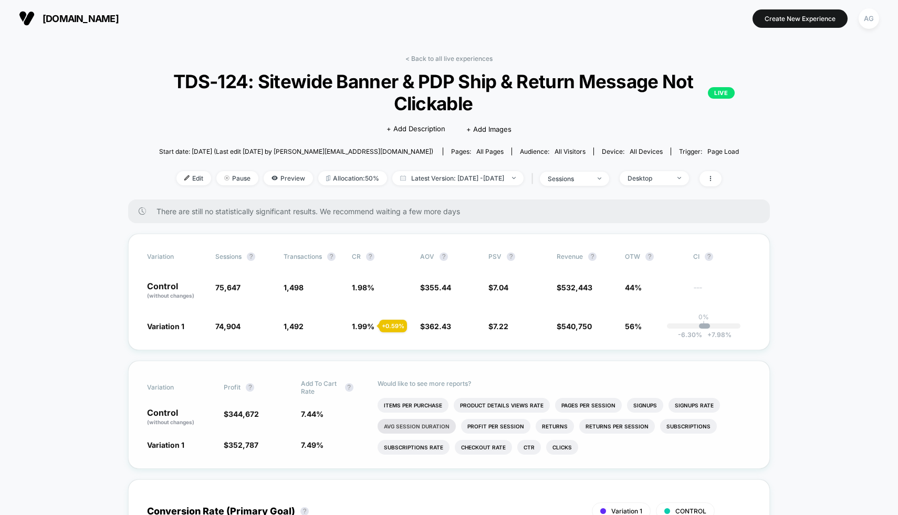
click at [426, 428] on li "Avg Session Duration" at bounding box center [417, 426] width 78 height 15
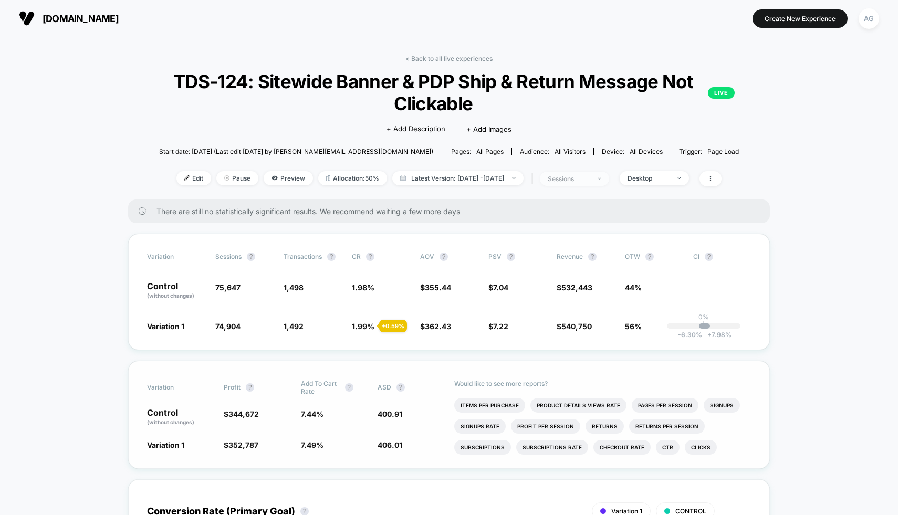
click at [598, 179] on div at bounding box center [594, 179] width 8 height 1
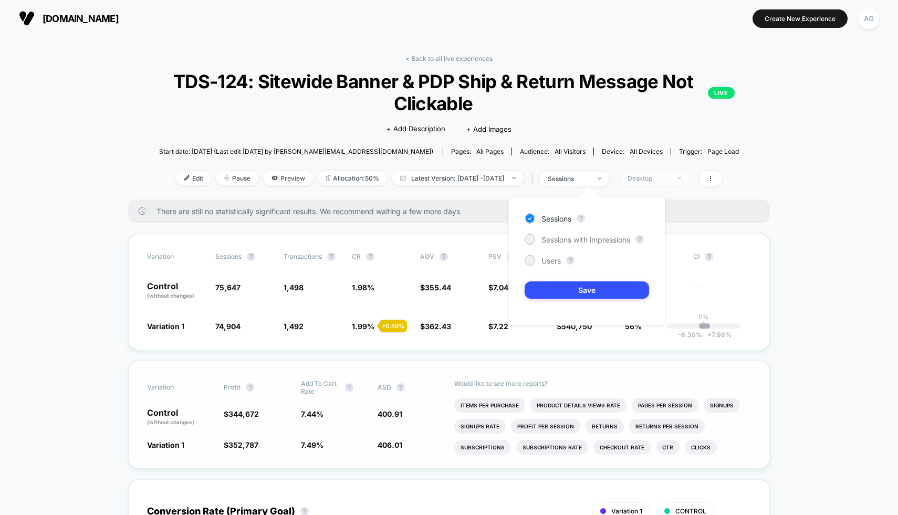
click at [660, 182] on span "Desktop" at bounding box center [654, 178] width 69 height 14
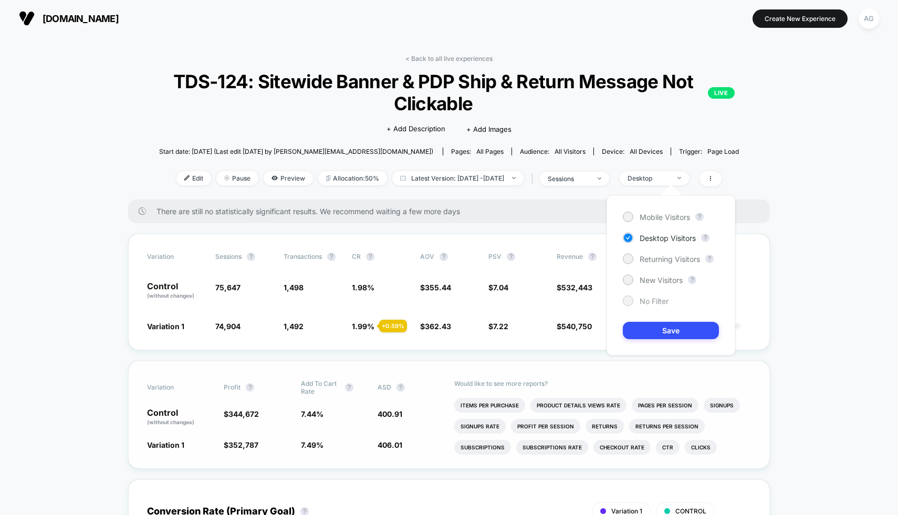
click at [635, 301] on div "No Filter" at bounding box center [646, 301] width 46 height 11
click at [636, 334] on button "Save" at bounding box center [671, 330] width 96 height 17
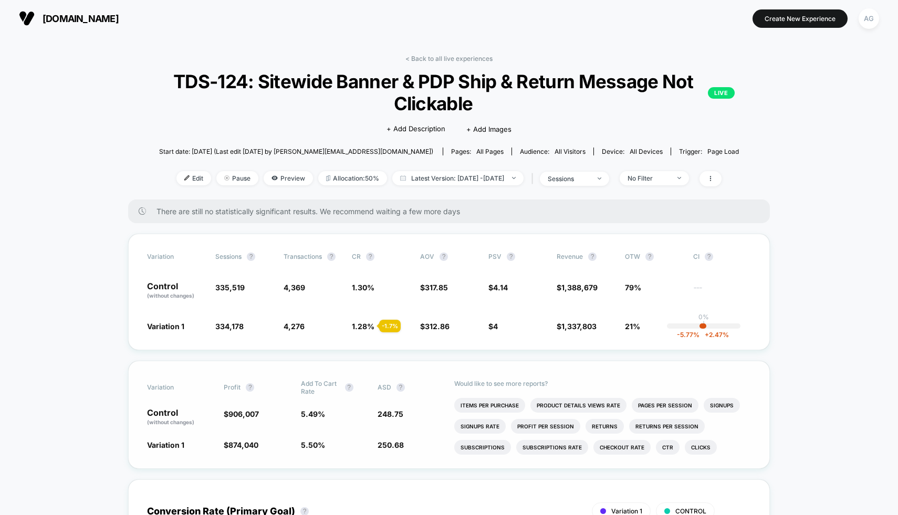
click at [436, 57] on link "< Back to all live experiences" at bounding box center [448, 59] width 87 height 8
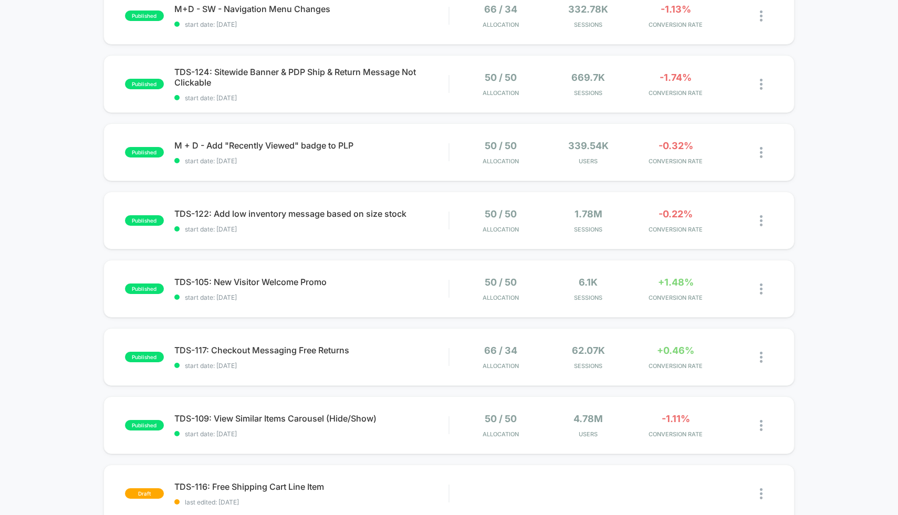
scroll to position [68, 0]
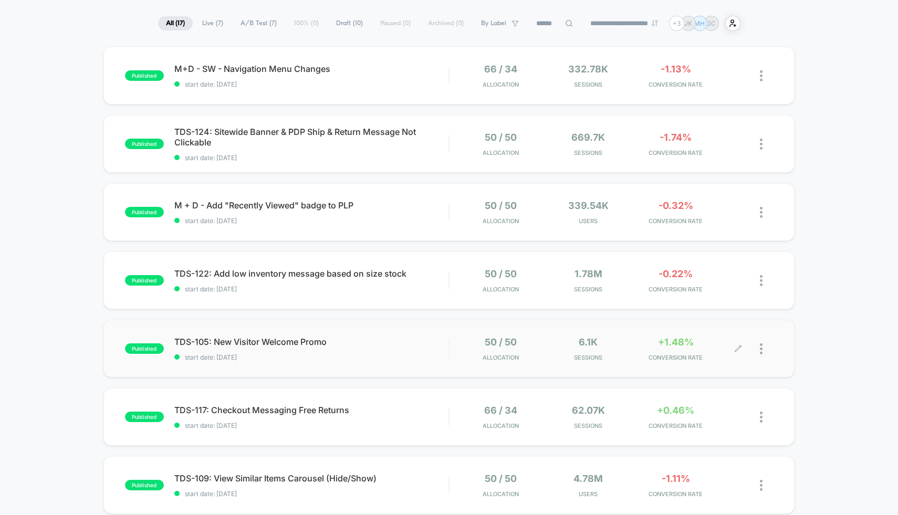
click at [591, 355] on span "Sessions" at bounding box center [588, 357] width 82 height 7
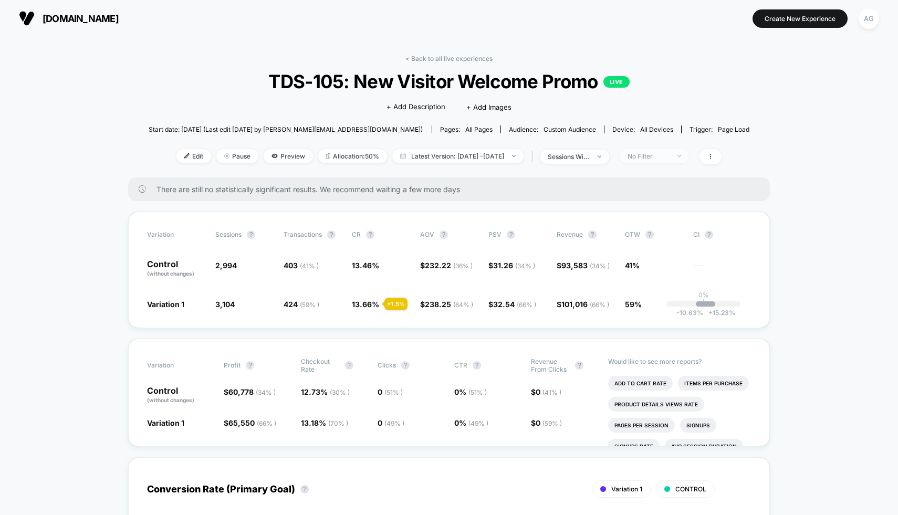
click at [668, 160] on span "No Filter" at bounding box center [654, 156] width 69 height 14
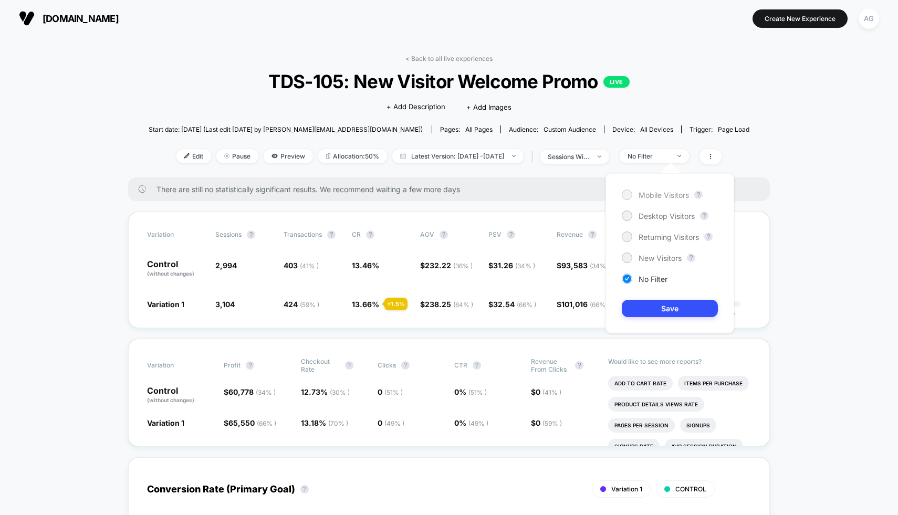
click at [657, 195] on span "Mobile Visitors" at bounding box center [664, 195] width 50 height 9
click at [657, 312] on button "Save" at bounding box center [670, 308] width 96 height 17
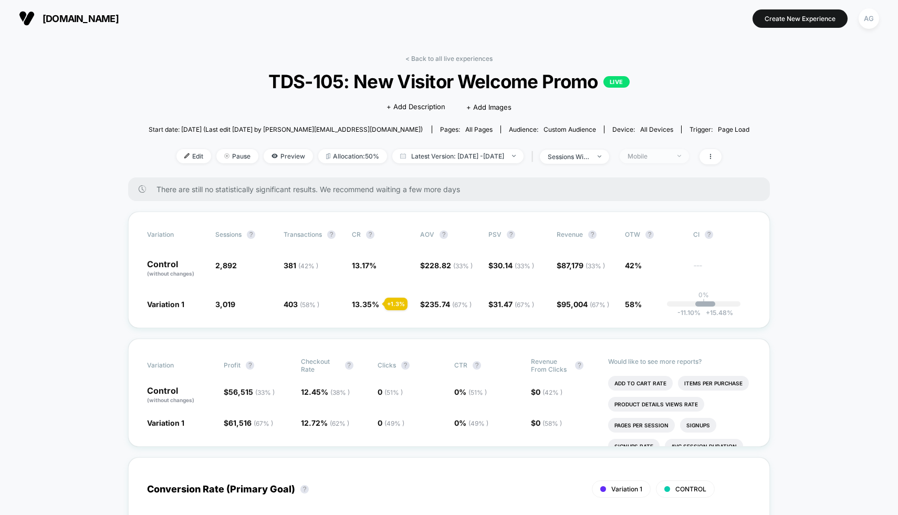
click at [657, 159] on div "Mobile" at bounding box center [648, 156] width 42 height 8
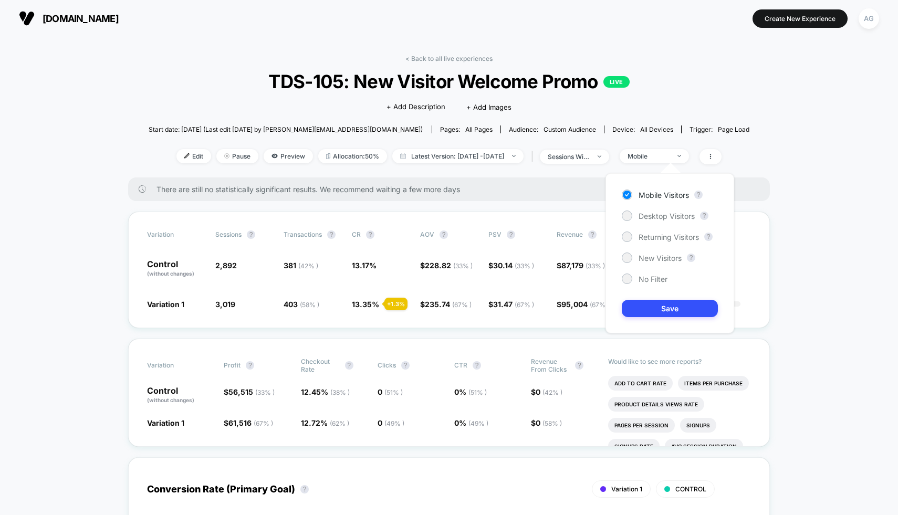
click at [652, 210] on div "Mobile Visitors ? Desktop Visitors ? Returning Visitors ? New Visitors ? No Fil…" at bounding box center [669, 253] width 129 height 160
click at [652, 215] on span "Desktop Visitors" at bounding box center [667, 216] width 56 height 9
click at [652, 306] on button "Save" at bounding box center [670, 308] width 96 height 17
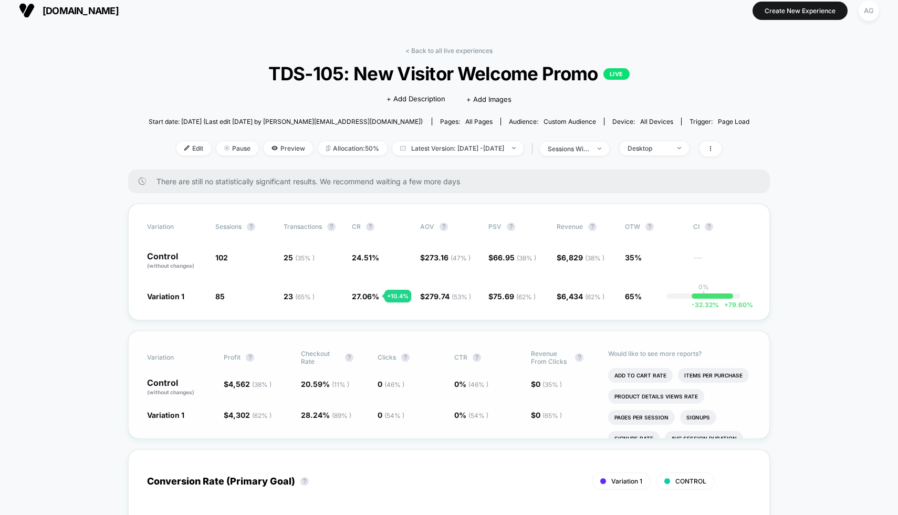
scroll to position [2, 0]
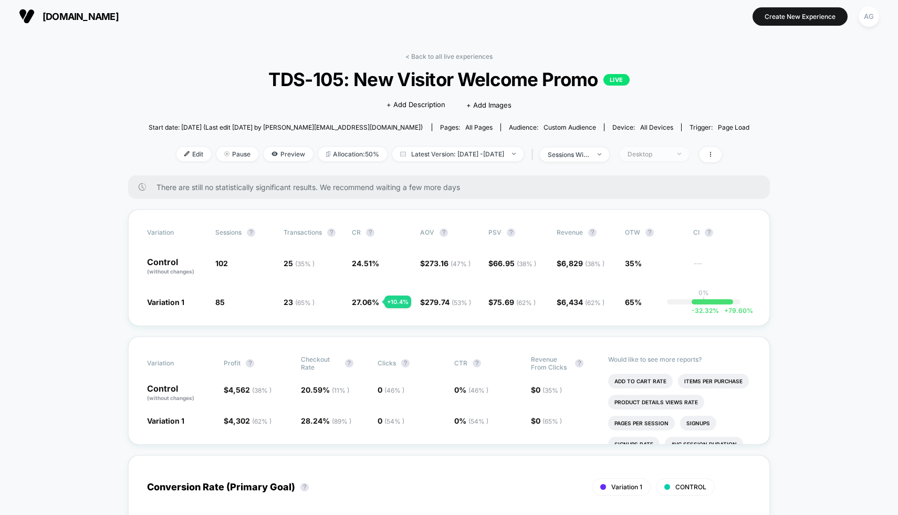
click at [679, 158] on span "Desktop" at bounding box center [654, 154] width 69 height 14
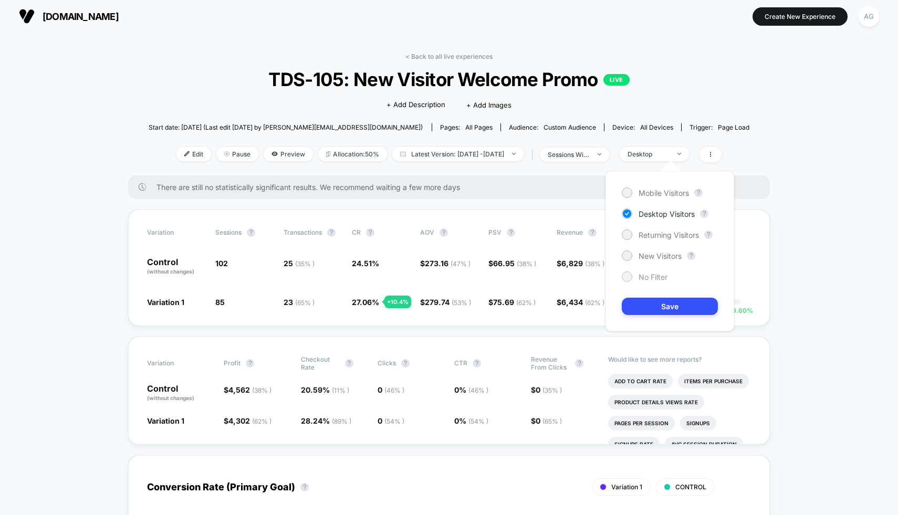
click at [651, 276] on span "No Filter" at bounding box center [653, 277] width 29 height 9
click at [651, 298] on button "Save" at bounding box center [670, 306] width 96 height 17
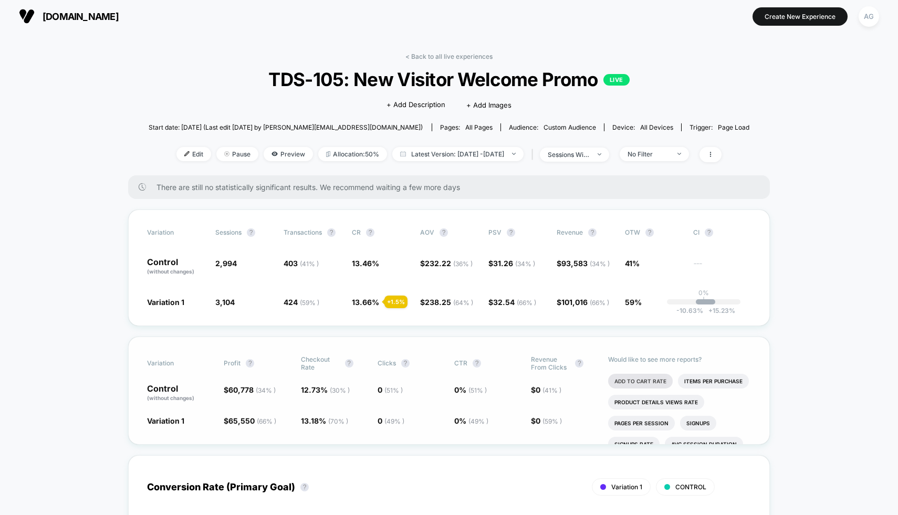
click at [647, 375] on li "Add To Cart Rate" at bounding box center [640, 381] width 65 height 15
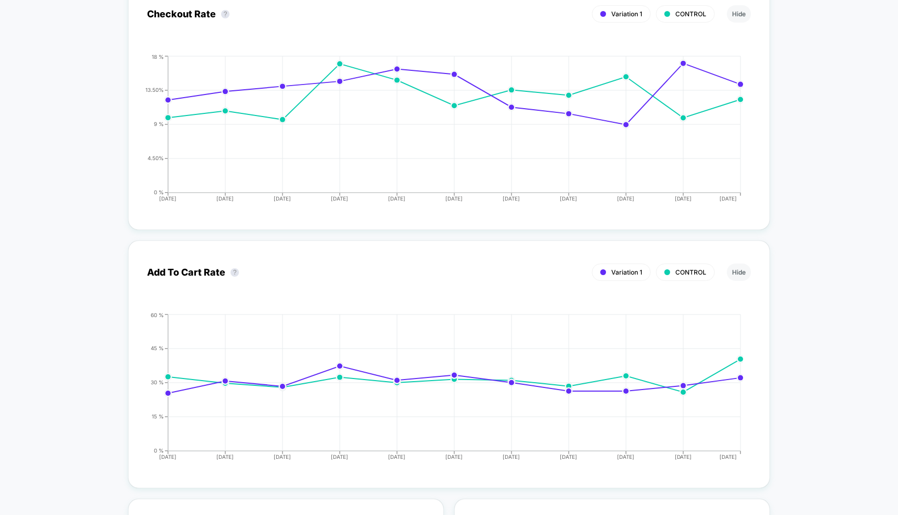
scroll to position [1460, 0]
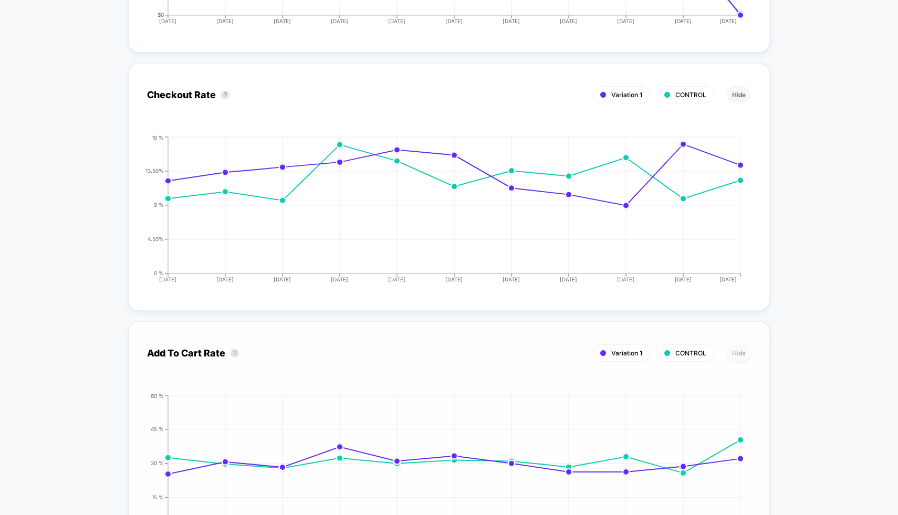
click at [735, 349] on button "Hide" at bounding box center [739, 352] width 24 height 17
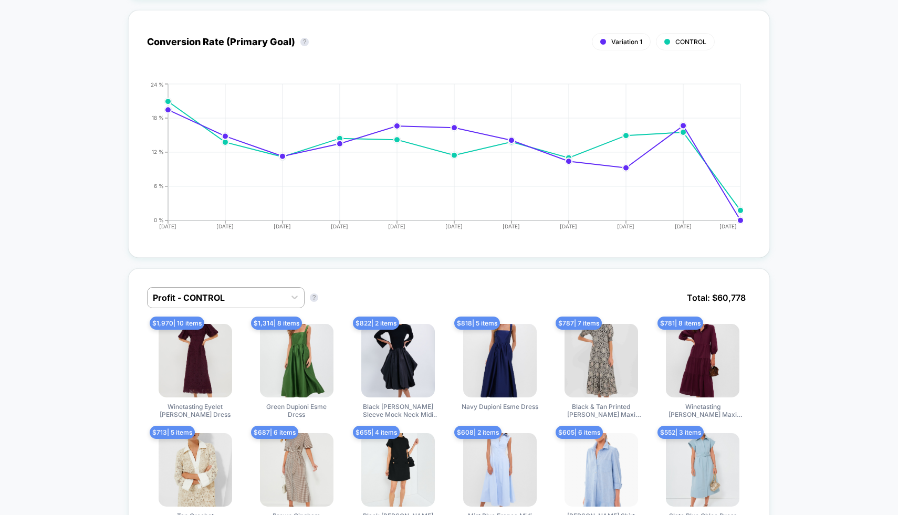
scroll to position [0, 0]
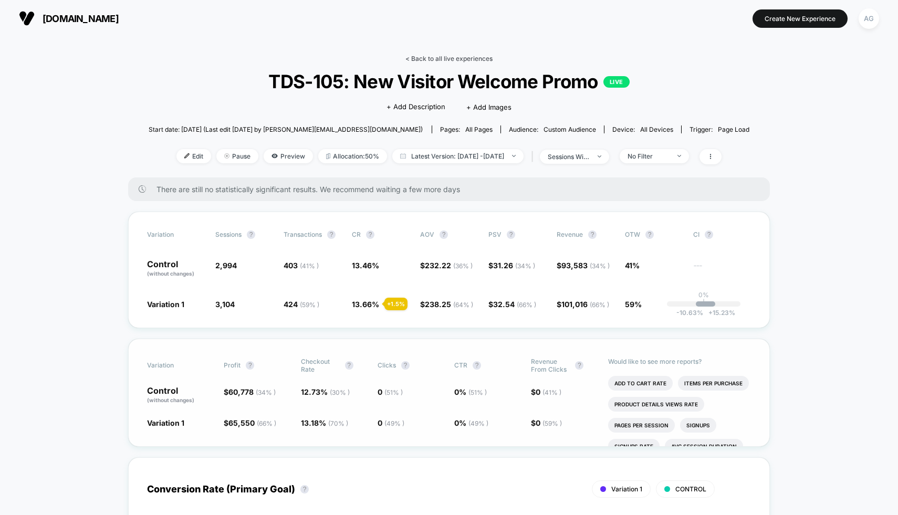
click at [462, 60] on link "< Back to all live experiences" at bounding box center [448, 59] width 87 height 8
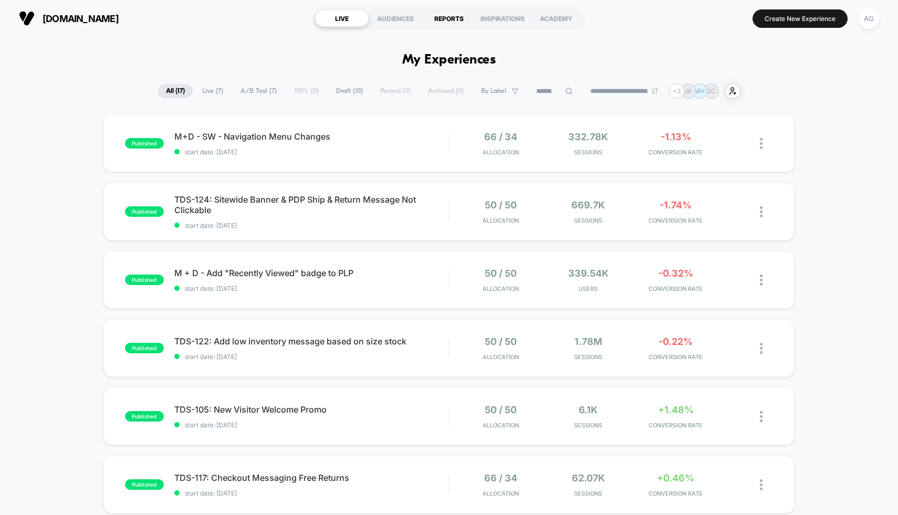
click at [449, 22] on div "REPORTS" at bounding box center [449, 18] width 54 height 17
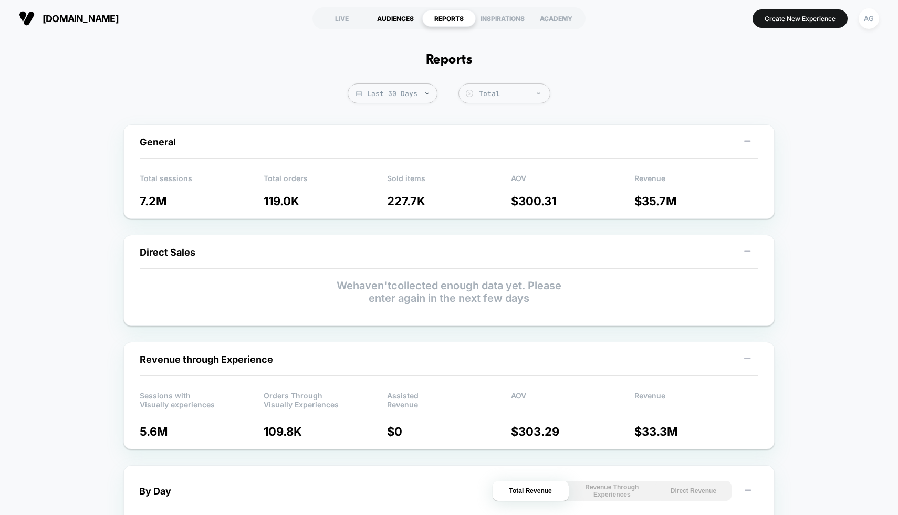
click at [402, 23] on div "AUDIENCES" at bounding box center [396, 18] width 54 height 17
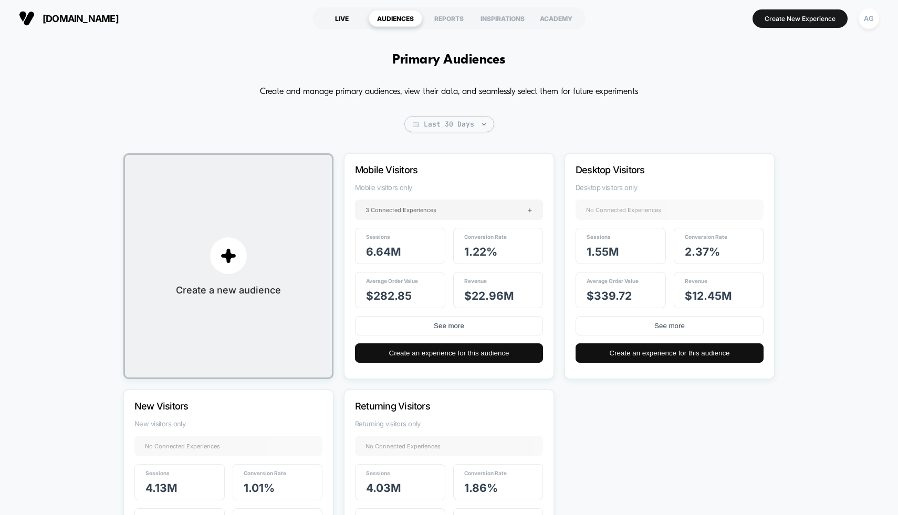
click at [347, 26] on div "LIVE" at bounding box center [342, 18] width 54 height 17
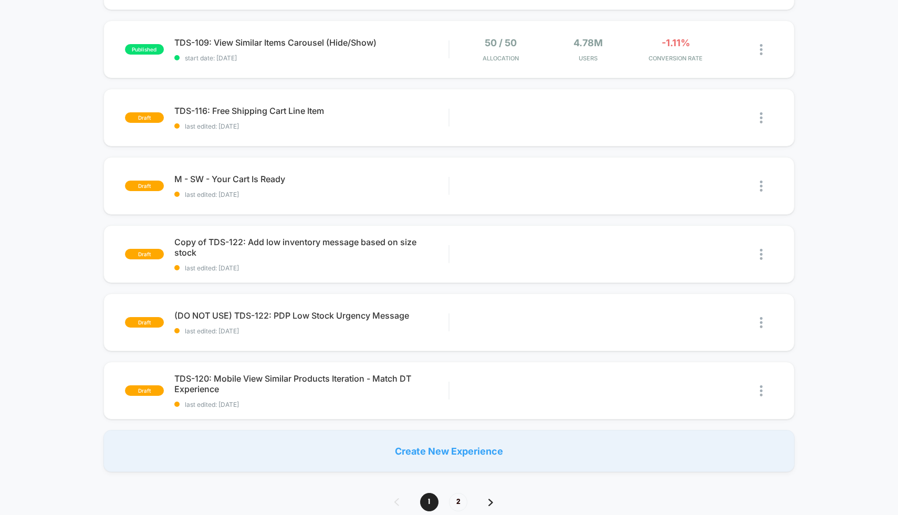
scroll to position [535, 0]
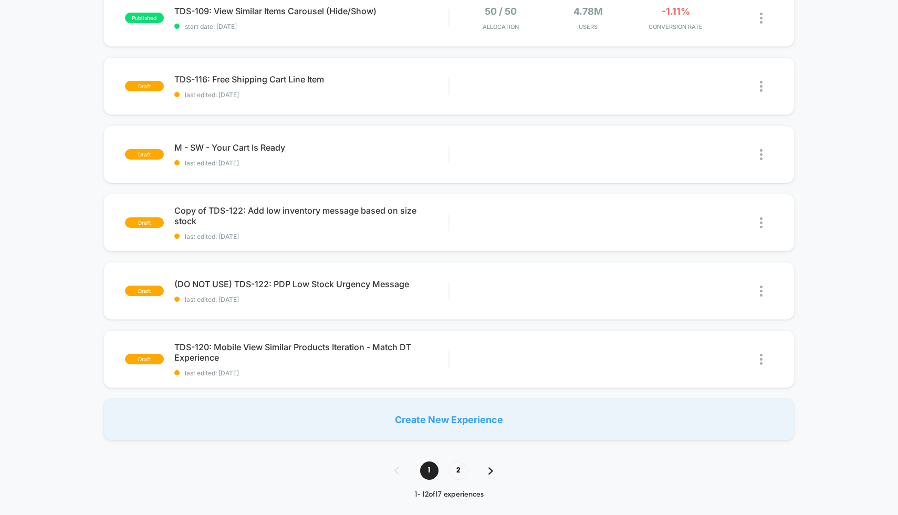
click at [470, 465] on div "1 2" at bounding box center [449, 471] width 130 height 18
click at [466, 467] on span "2" at bounding box center [458, 471] width 18 height 18
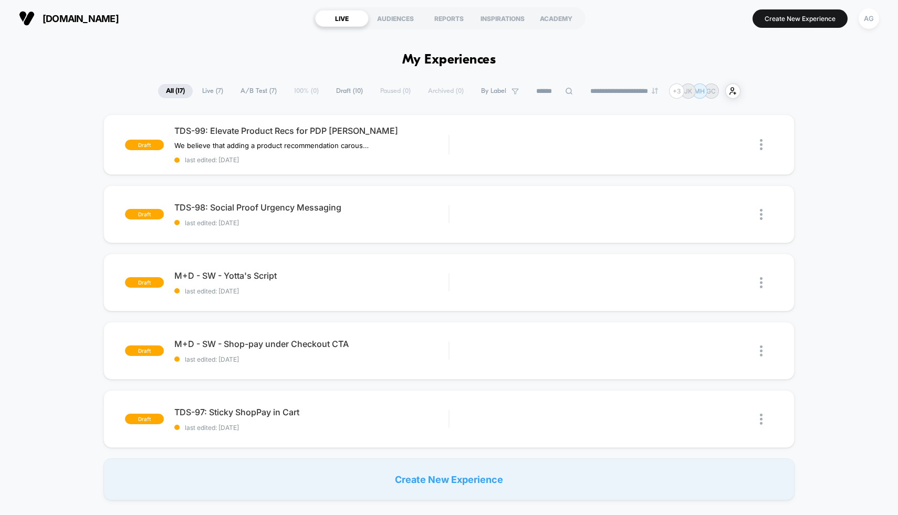
click at [208, 85] on span "Live ( 7 )" at bounding box center [212, 91] width 37 height 14
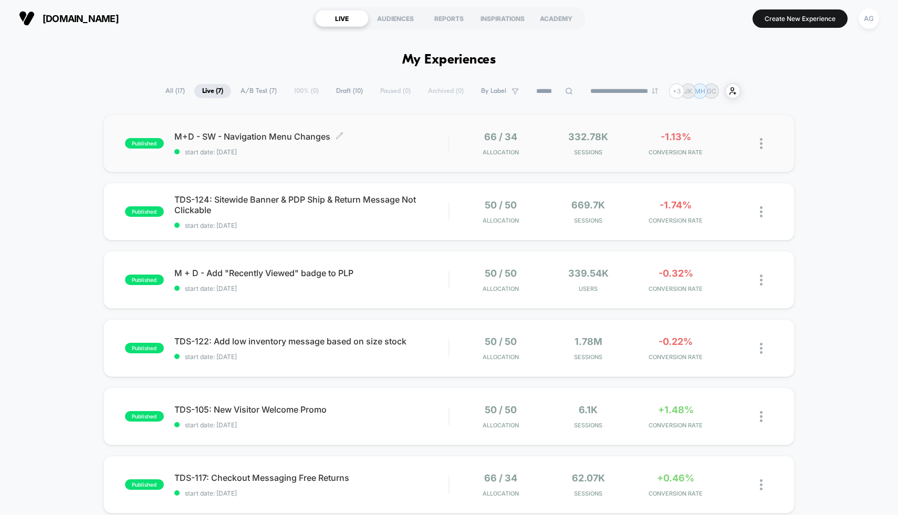
click at [431, 143] on div "M+D - SW - Navigation Menu Changes Click to edit experience details Click to ed…" at bounding box center [311, 143] width 275 height 25
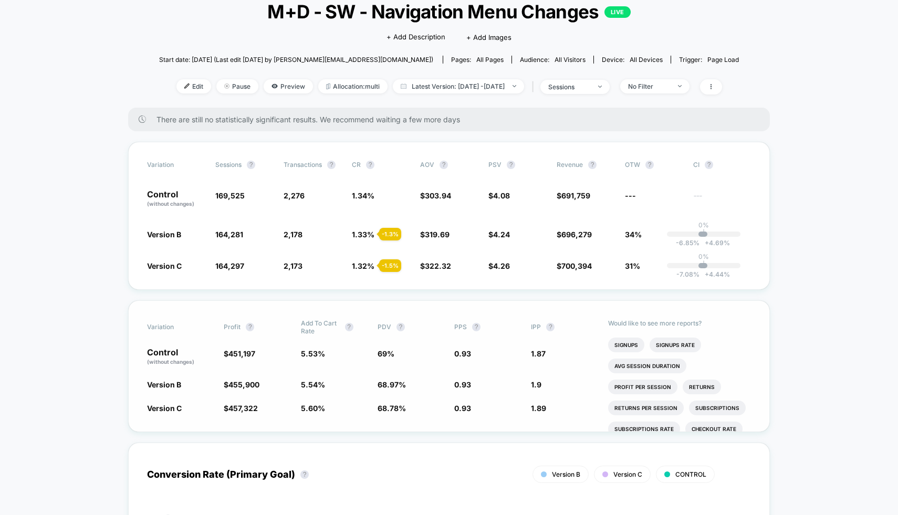
scroll to position [70, 0]
click at [655, 88] on div "No Filter" at bounding box center [649, 86] width 42 height 8
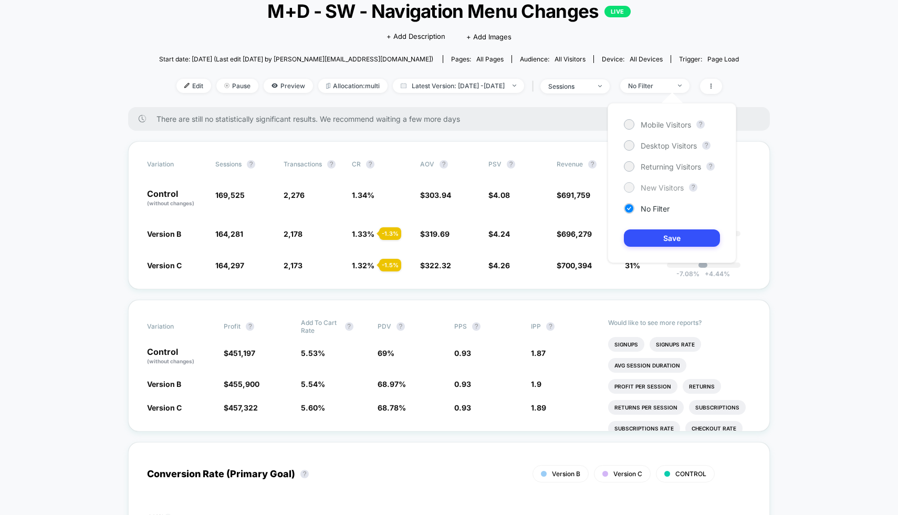
click at [658, 185] on span "New Visitors" at bounding box center [662, 187] width 43 height 9
click at [670, 240] on button "Save" at bounding box center [672, 237] width 96 height 17
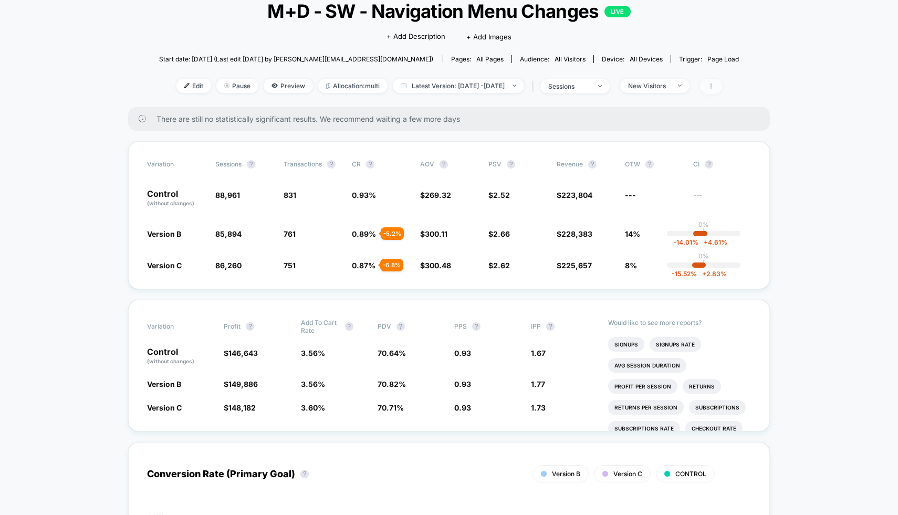
click at [711, 84] on icon at bounding box center [710, 85] width 1 height 5
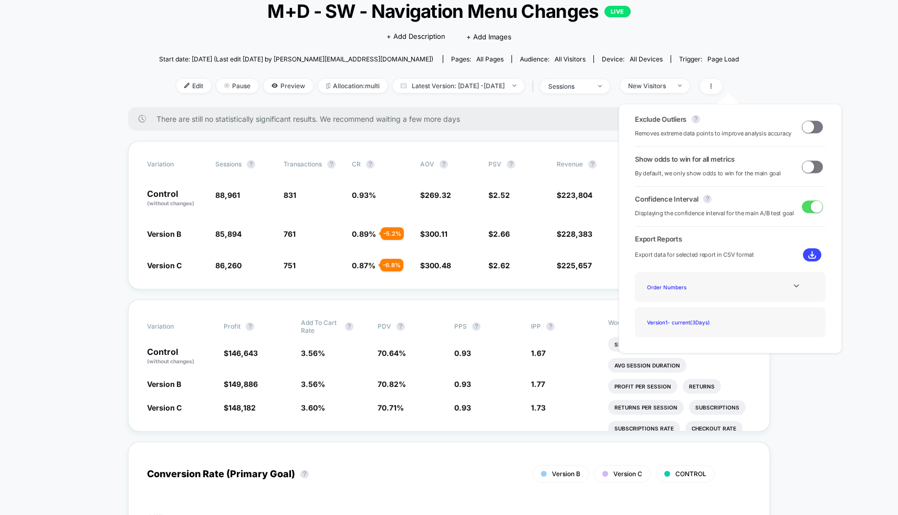
click at [804, 124] on span at bounding box center [808, 127] width 12 height 12
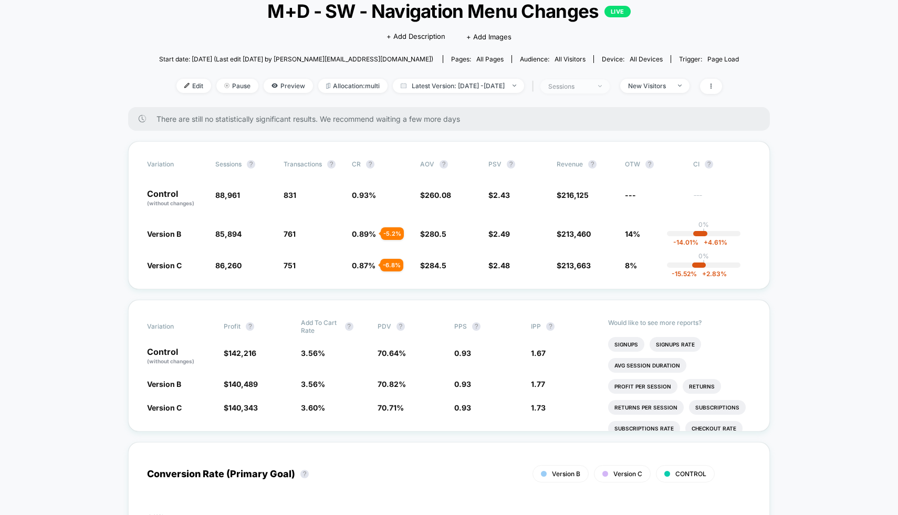
click at [587, 87] on div "sessions" at bounding box center [569, 86] width 42 height 8
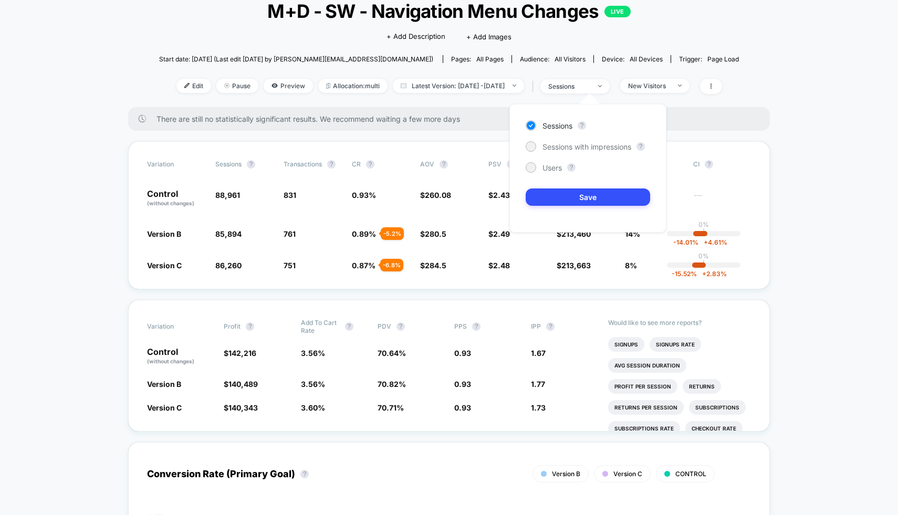
click at [552, 162] on div "Sessions ? Sessions with impressions ? Users ? Save" at bounding box center [587, 168] width 157 height 129
click at [548, 170] on span "Users" at bounding box center [551, 167] width 19 height 9
click at [547, 195] on button "Save" at bounding box center [588, 197] width 124 height 17
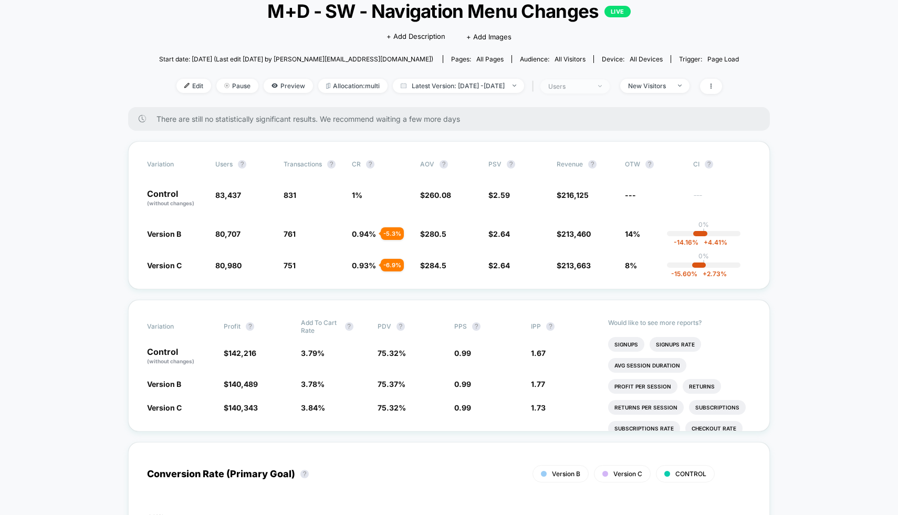
click at [592, 81] on span "users" at bounding box center [574, 86] width 69 height 14
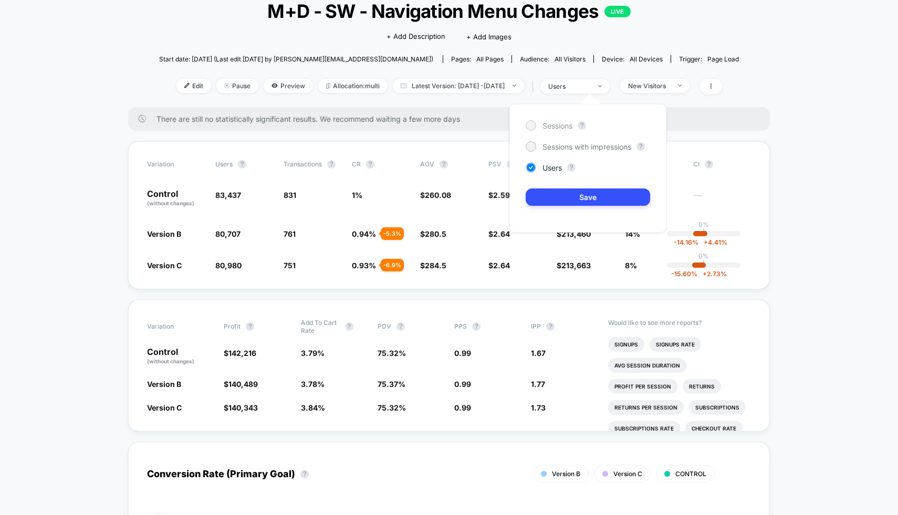
click at [563, 121] on span "Sessions" at bounding box center [557, 125] width 30 height 9
click at [577, 201] on button "Save" at bounding box center [588, 197] width 124 height 17
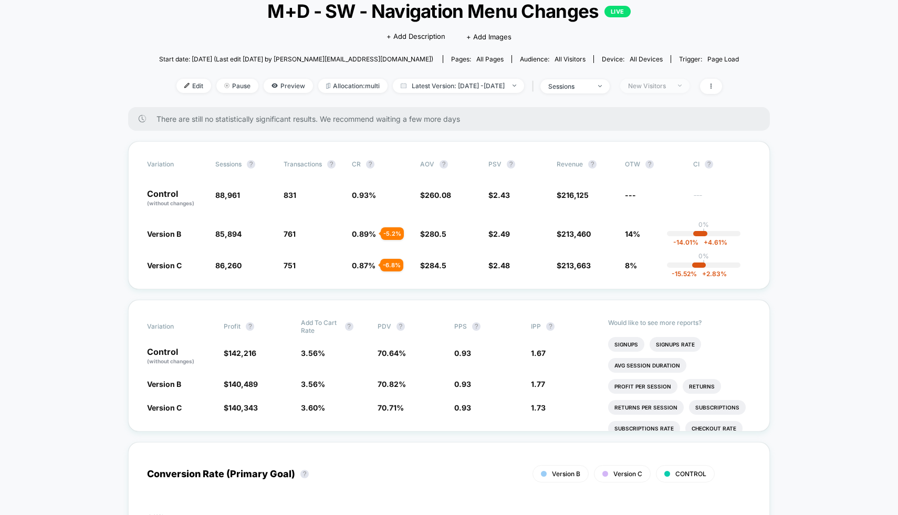
click at [674, 79] on span "New Visitors" at bounding box center [654, 86] width 69 height 14
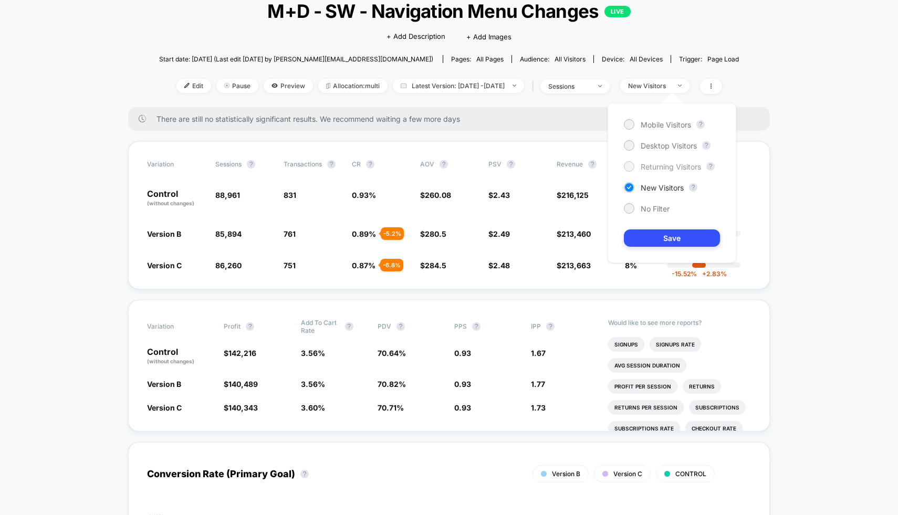
click at [653, 164] on span "Returning Visitors" at bounding box center [671, 166] width 60 height 9
click at [652, 234] on button "Save" at bounding box center [672, 237] width 96 height 17
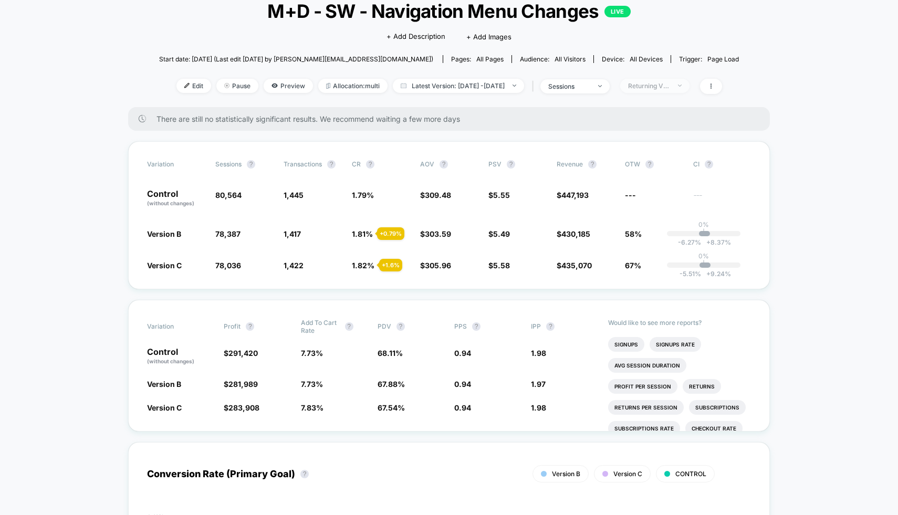
click at [650, 84] on div "Returning Visitors" at bounding box center [649, 86] width 42 height 8
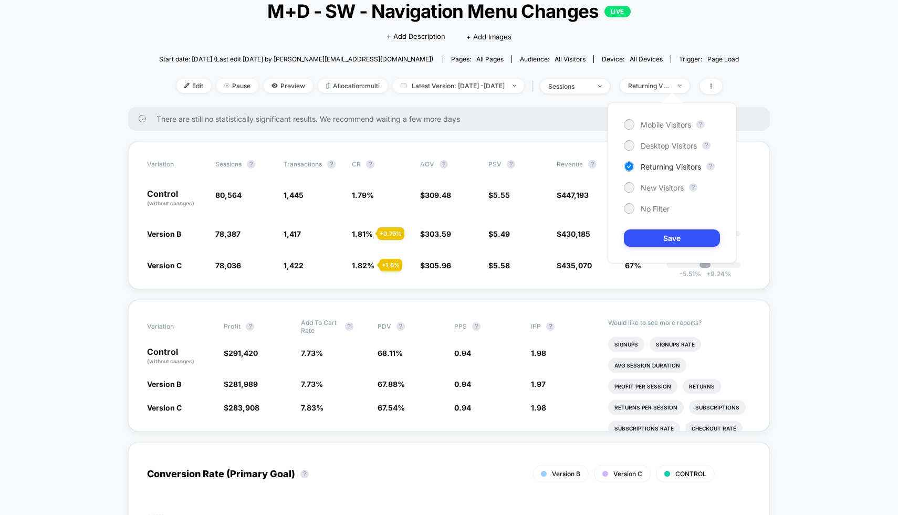
click at [646, 131] on div "Mobile Visitors ? Desktop Visitors ? Returning Visitors ? New Visitors ? No Fil…" at bounding box center [672, 183] width 129 height 160
click at [659, 214] on div "Mobile Visitors ? Desktop Visitors ? Returning Visitors ? New Visitors ? No Fil…" at bounding box center [672, 183] width 129 height 160
click at [648, 132] on div "Mobile Visitors ? Desktop Visitors ? Returning Visitors ? New Visitors ? No Fil…" at bounding box center [672, 183] width 129 height 160
click at [648, 127] on span "Mobile Visitors" at bounding box center [666, 124] width 50 height 9
click at [663, 226] on div "Mobile Visitors ? Desktop Visitors ? Returning Visitors ? New Visitors ? No Fil…" at bounding box center [672, 183] width 129 height 160
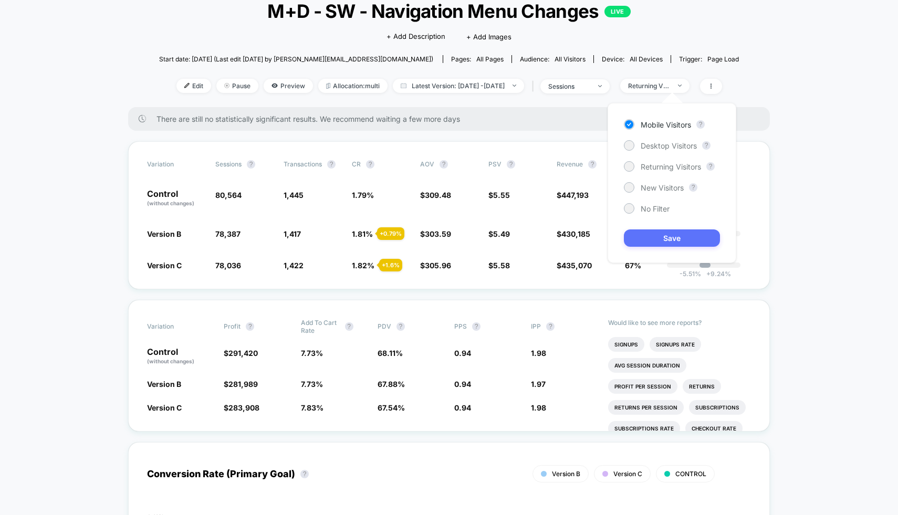
click at [663, 236] on button "Save" at bounding box center [672, 237] width 96 height 17
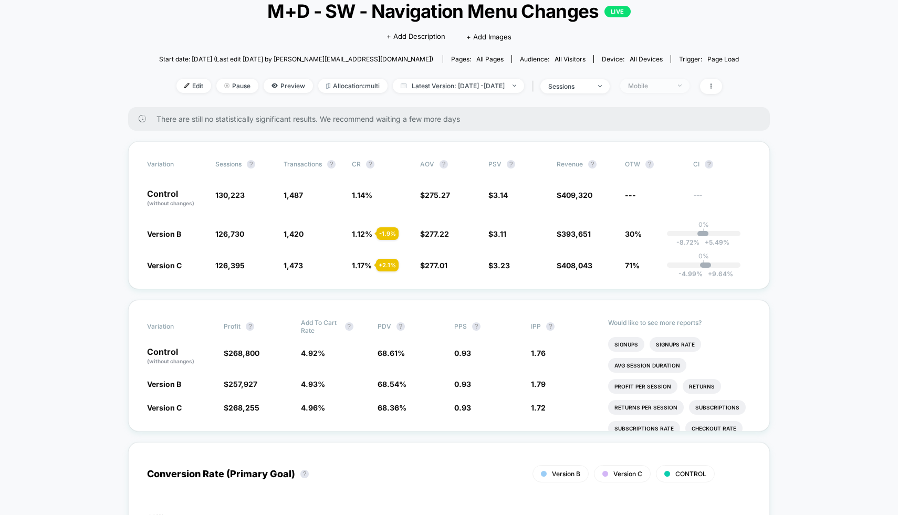
click at [667, 85] on div "Mobile" at bounding box center [649, 86] width 42 height 8
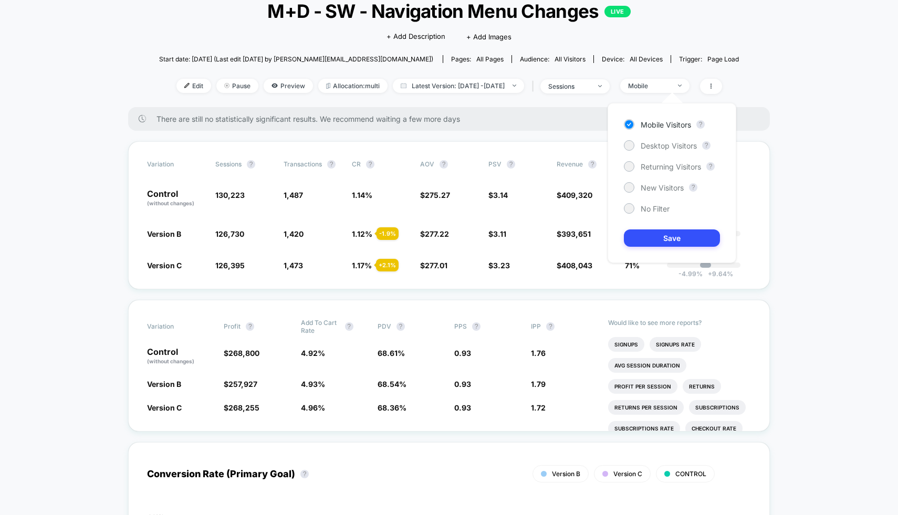
click at [656, 139] on div "Mobile Visitors ? Desktop Visitors ? Returning Visitors ? New Visitors ? No Fil…" at bounding box center [672, 183] width 129 height 160
click at [658, 146] on span "Desktop Visitors" at bounding box center [669, 145] width 56 height 9
click at [662, 236] on button "Save" at bounding box center [672, 237] width 96 height 17
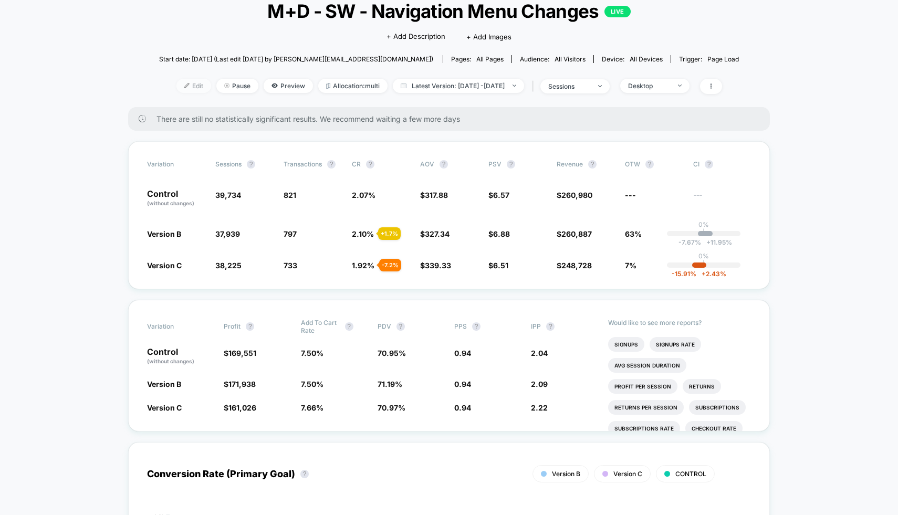
click at [180, 86] on span "Edit" at bounding box center [193, 86] width 35 height 14
